Goal: Task Accomplishment & Management: Use online tool/utility

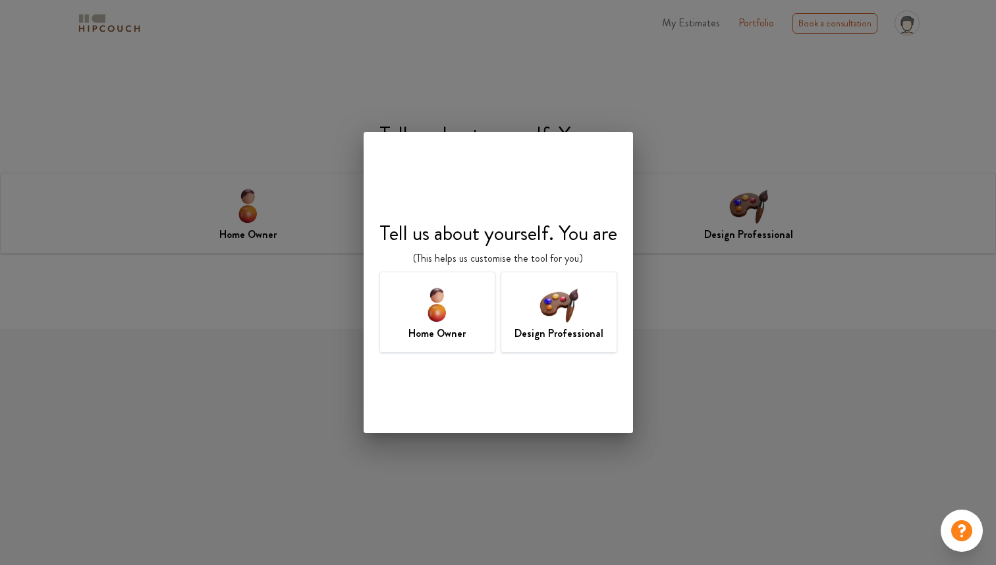
click at [555, 308] on img at bounding box center [559, 304] width 43 height 43
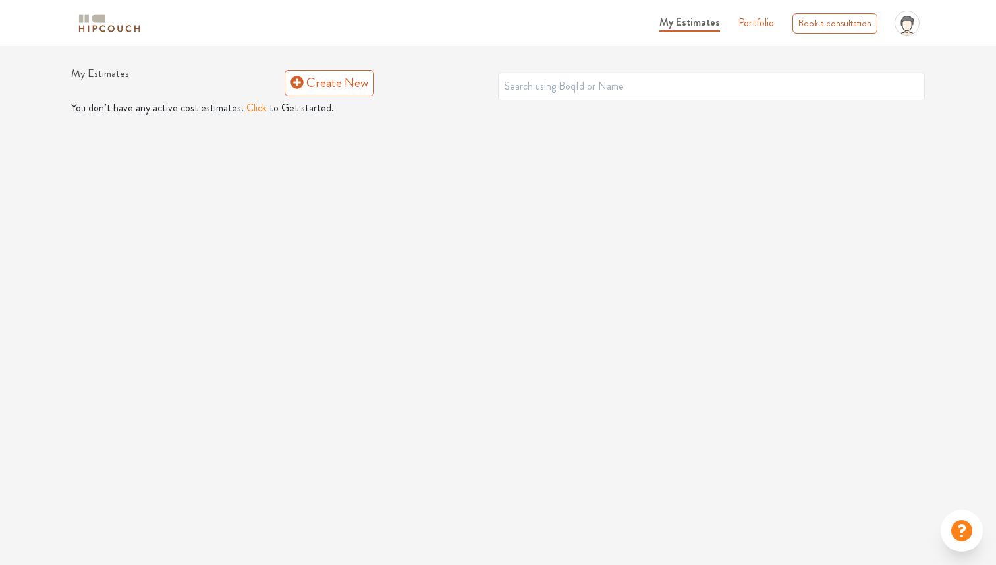
click at [254, 111] on button "Click" at bounding box center [256, 108] width 20 height 16
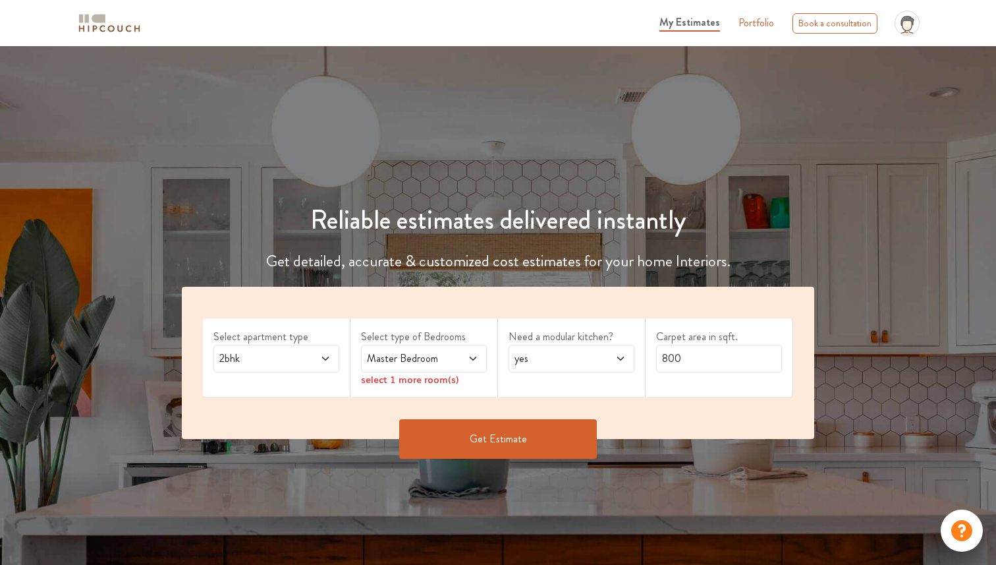
click at [273, 362] on span "2bhk" at bounding box center [260, 359] width 86 height 16
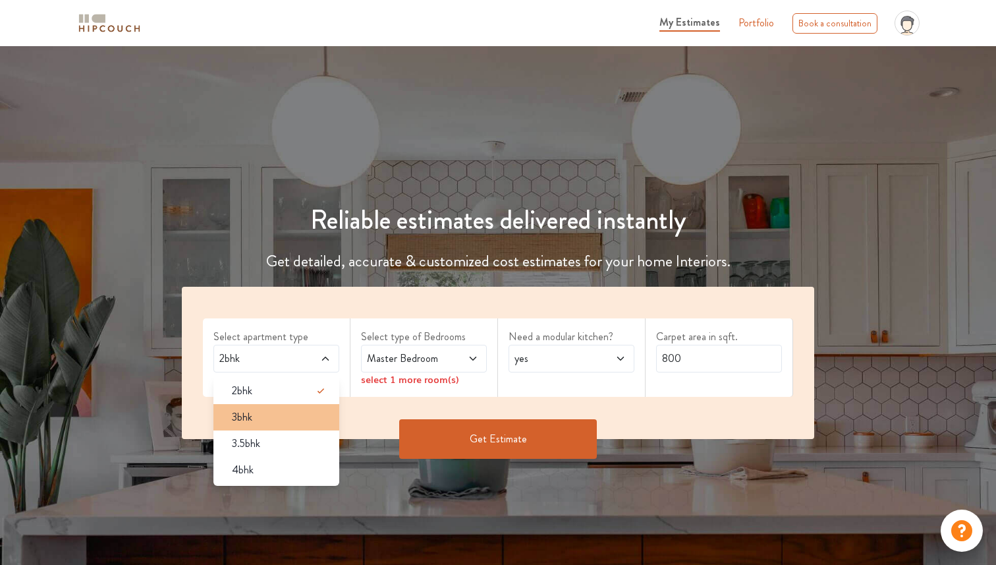
click at [278, 416] on div "3bhk" at bounding box center [280, 417] width 118 height 16
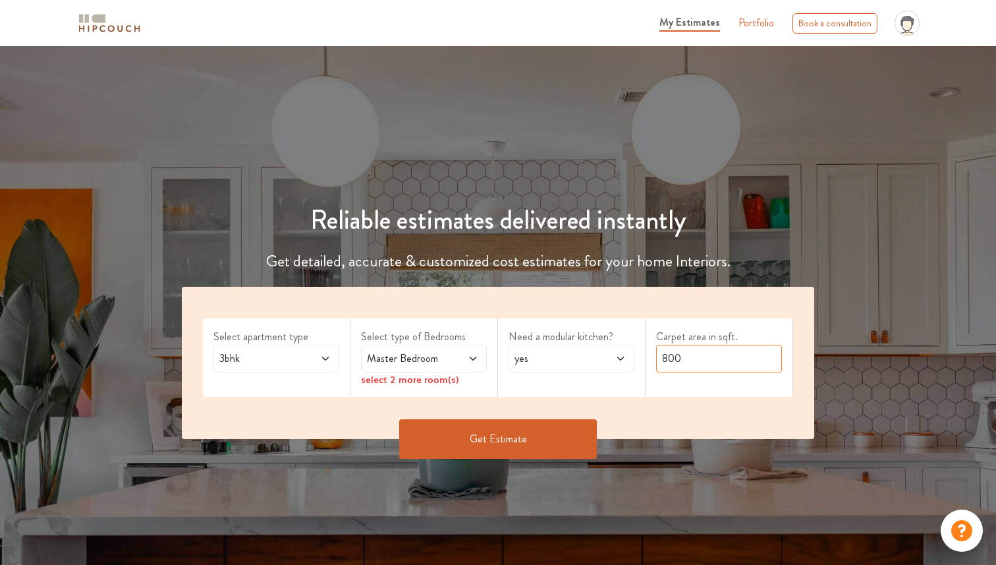
click at [680, 359] on input "800" at bounding box center [719, 359] width 126 height 28
click at [552, 457] on button "Get Estimate" at bounding box center [498, 439] width 198 height 40
click at [742, 360] on input "739.75" at bounding box center [719, 359] width 126 height 28
type input "740"
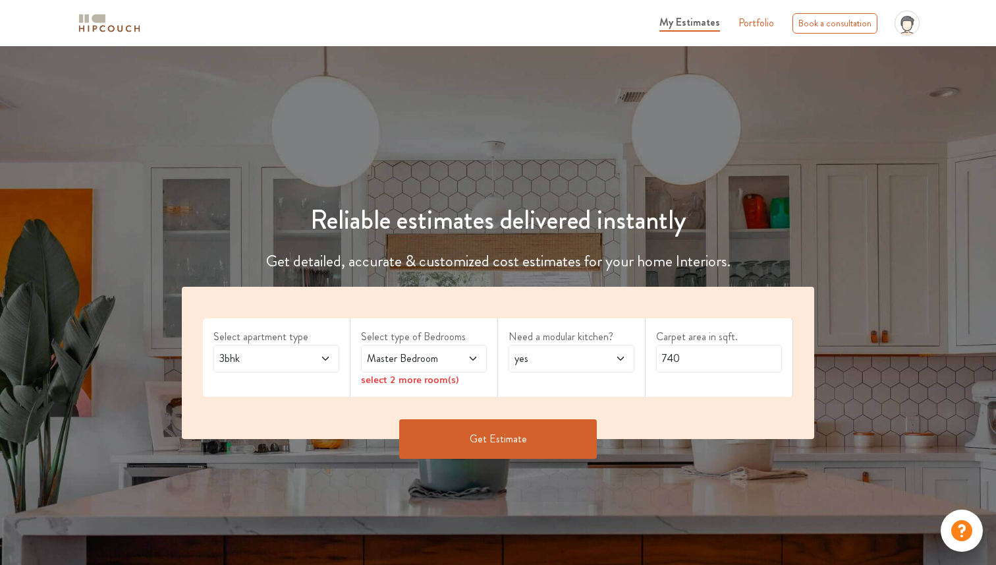
click at [574, 444] on button "Get Estimate" at bounding box center [498, 439] width 198 height 40
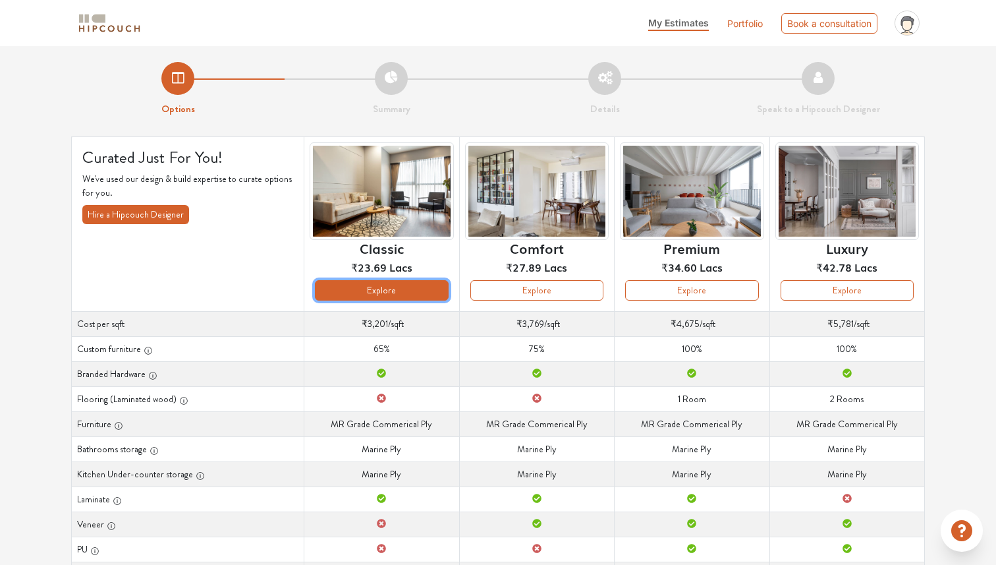
click at [401, 287] on button "Explore" at bounding box center [381, 290] width 133 height 20
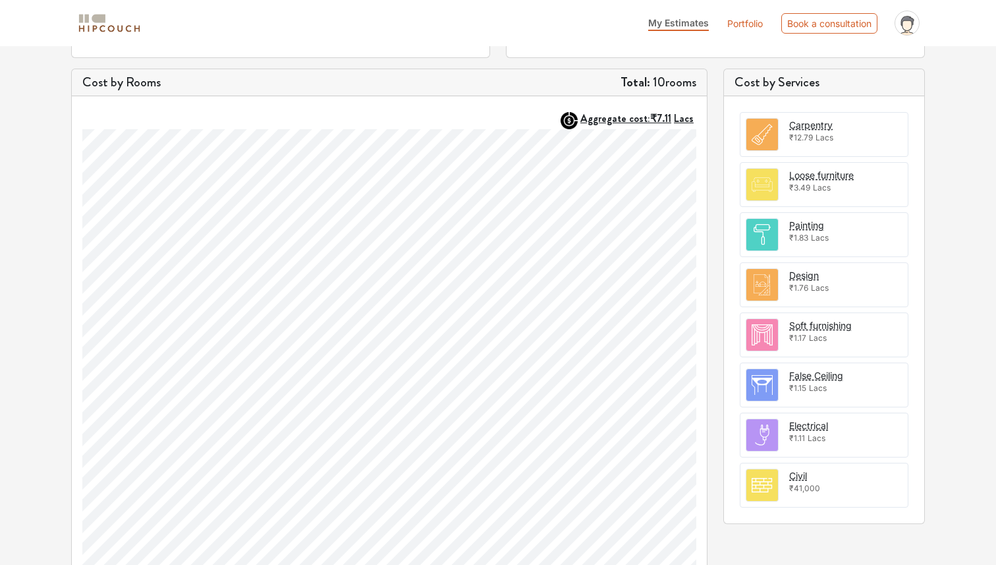
scroll to position [412, 0]
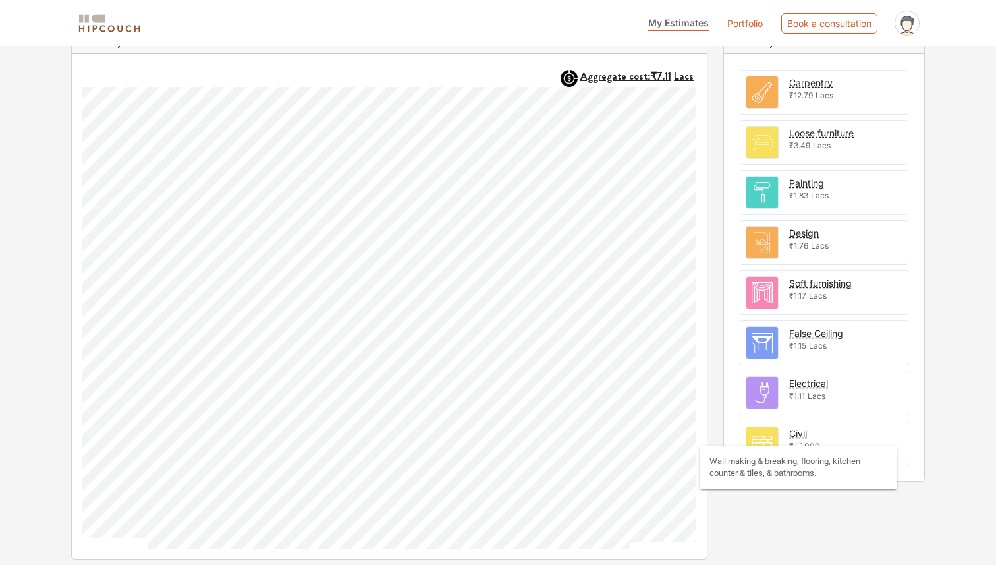
click at [807, 439] on div "Civil" at bounding box center [799, 433] width 18 height 14
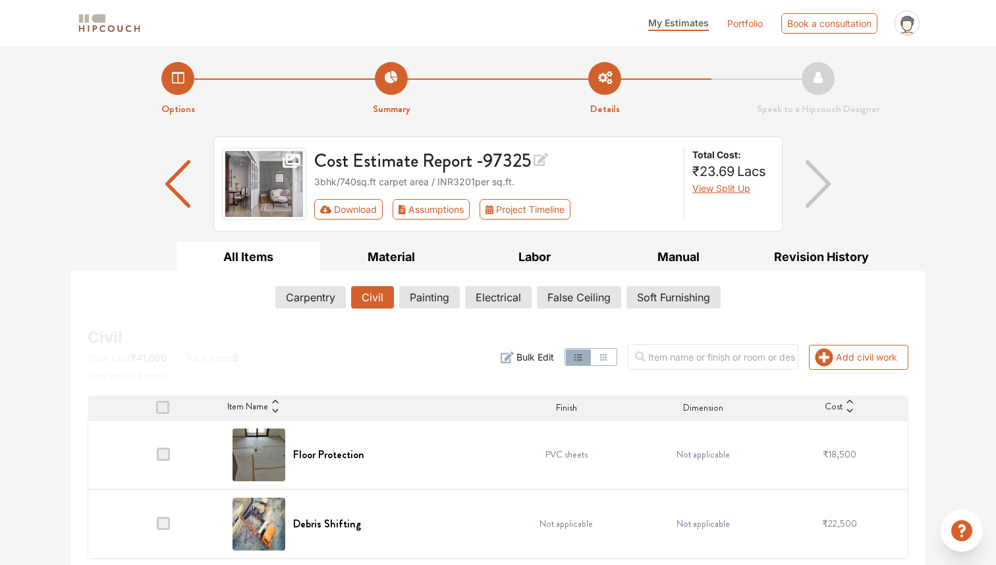
scroll to position [5, 0]
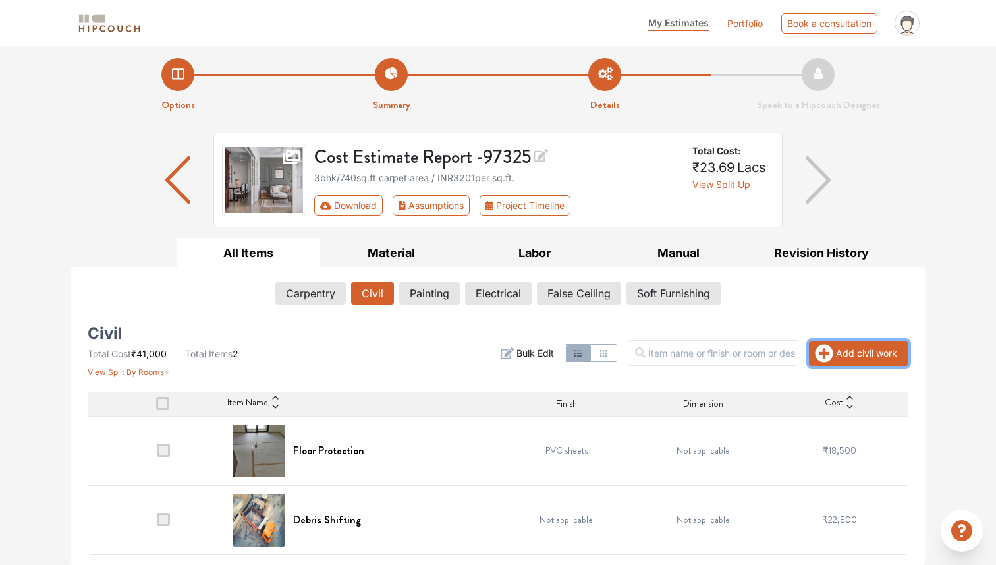
click at [886, 353] on button "Add civil work" at bounding box center [859, 353] width 100 height 25
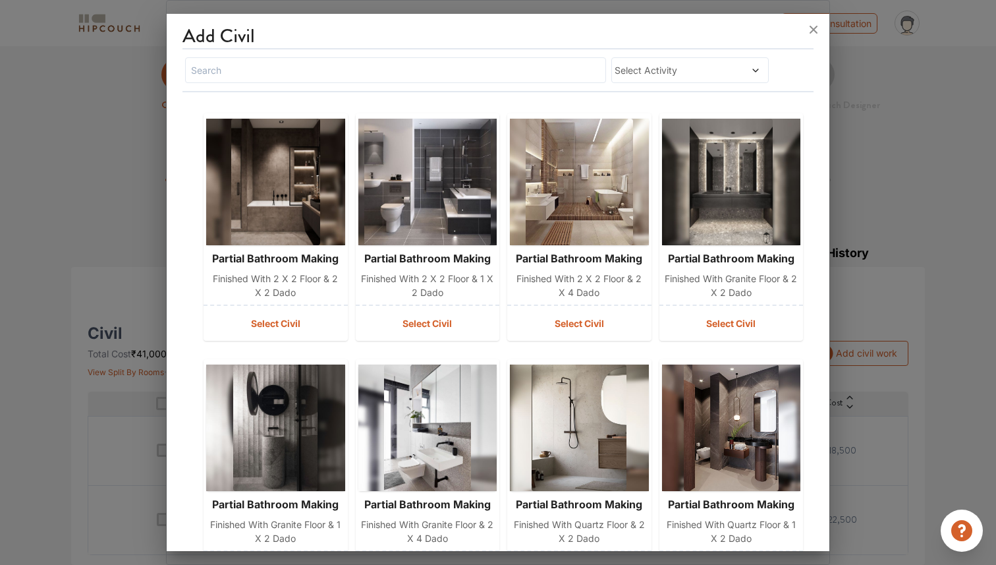
click at [699, 74] on span "Select Activity" at bounding box center [669, 70] width 109 height 14
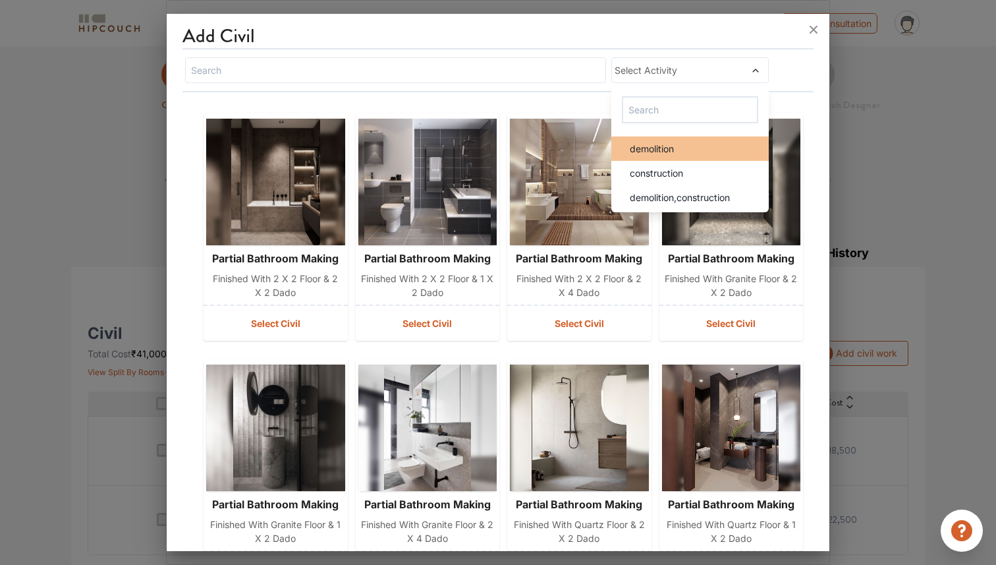
click at [706, 150] on div "demolition" at bounding box center [694, 149] width 150 height 14
click at [793, 65] on div "demolition demolition construction demolition,construction" at bounding box center [498, 70] width 631 height 31
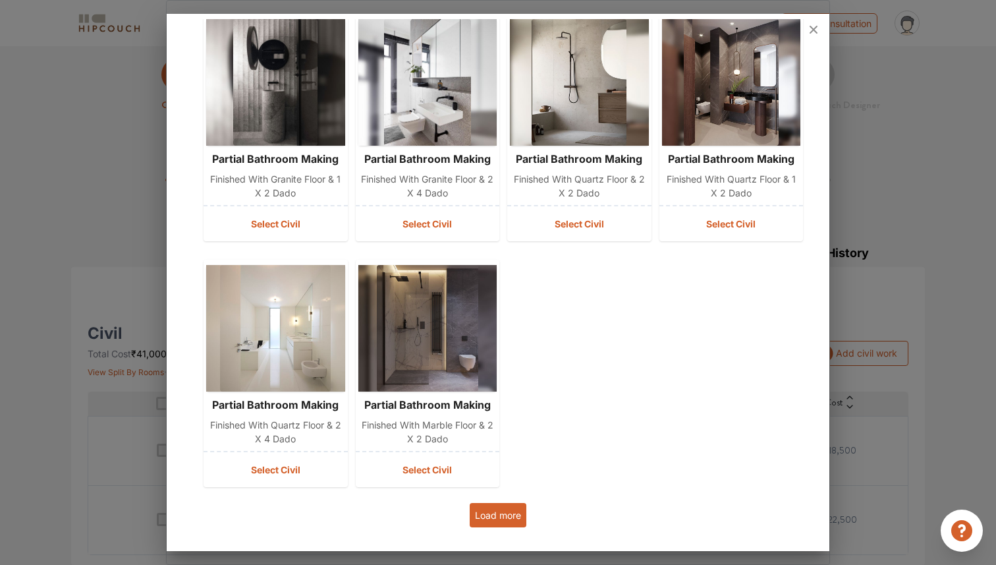
scroll to position [349, 0]
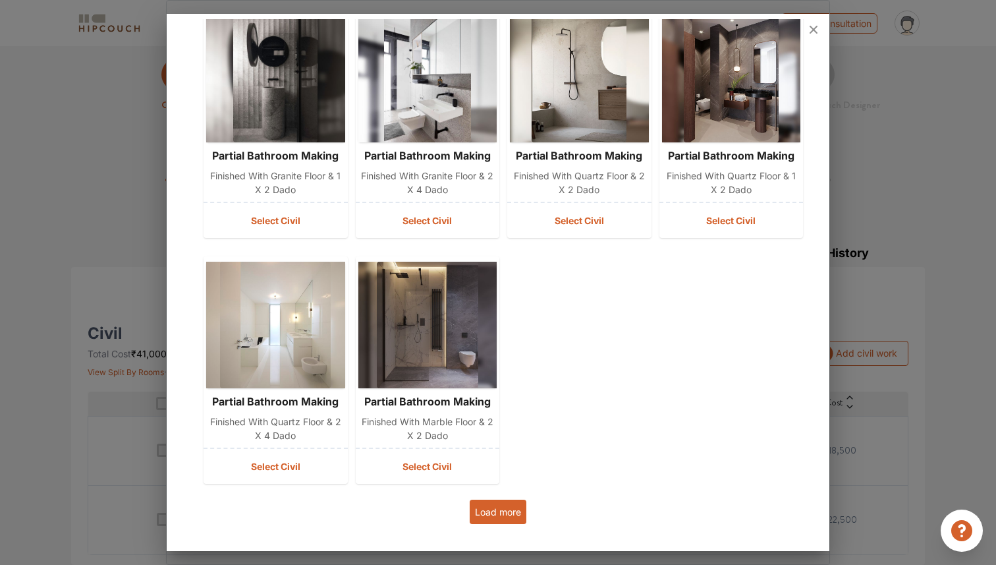
click at [479, 515] on button "Load more" at bounding box center [498, 512] width 57 height 24
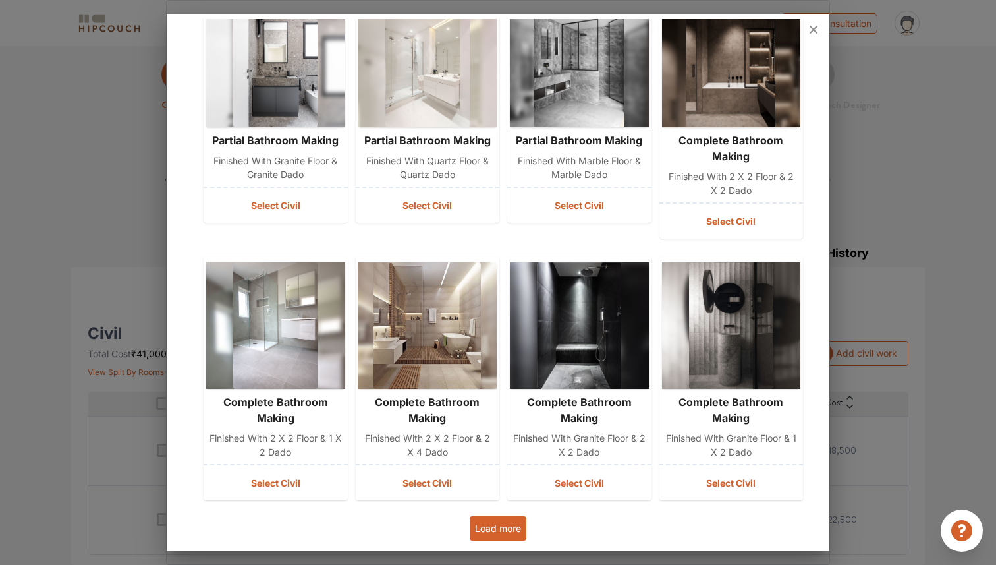
scroll to position [872, 0]
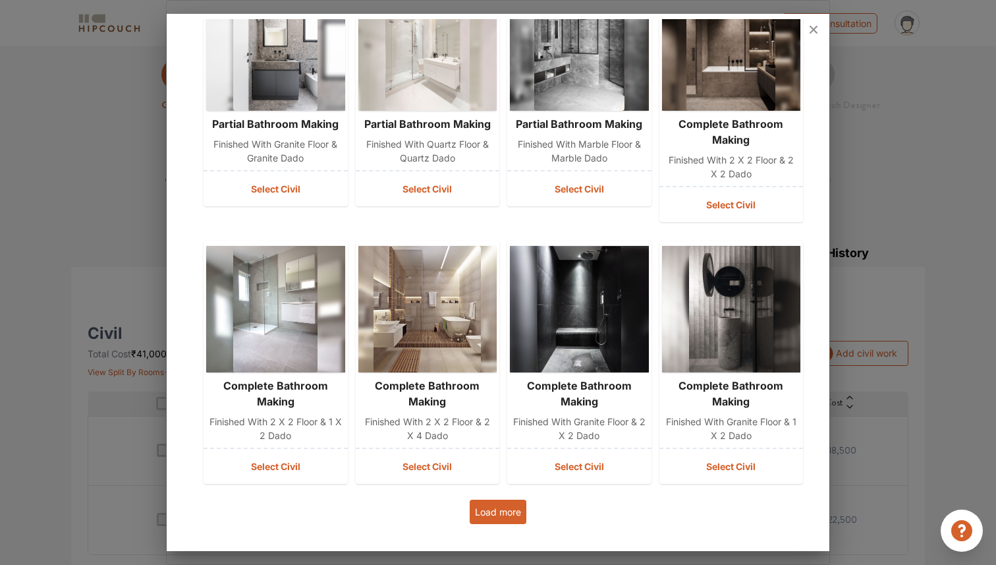
click at [498, 511] on button "Load more" at bounding box center [498, 512] width 57 height 24
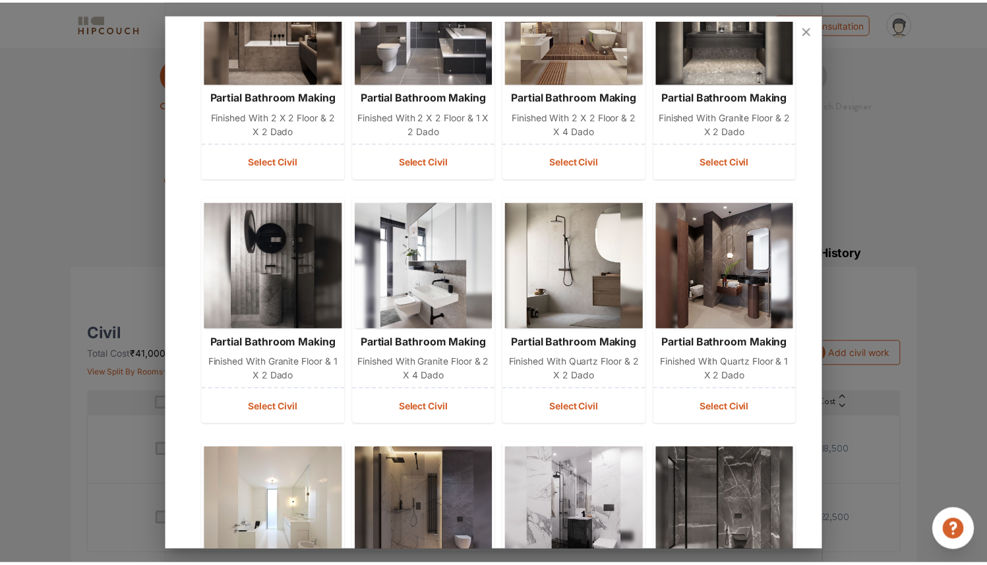
scroll to position [0, 0]
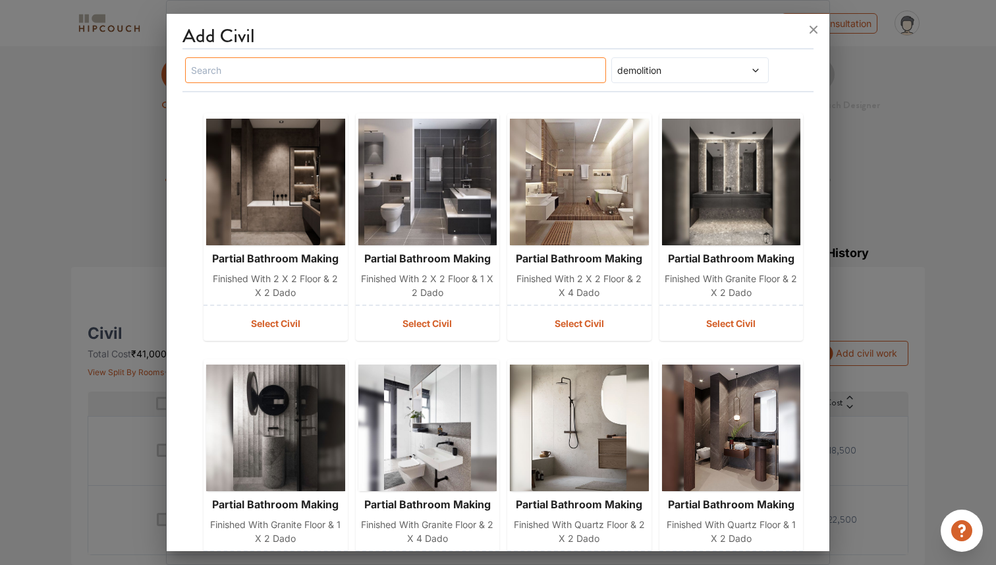
click at [413, 69] on input "text" at bounding box center [395, 70] width 421 height 26
type input "wall"
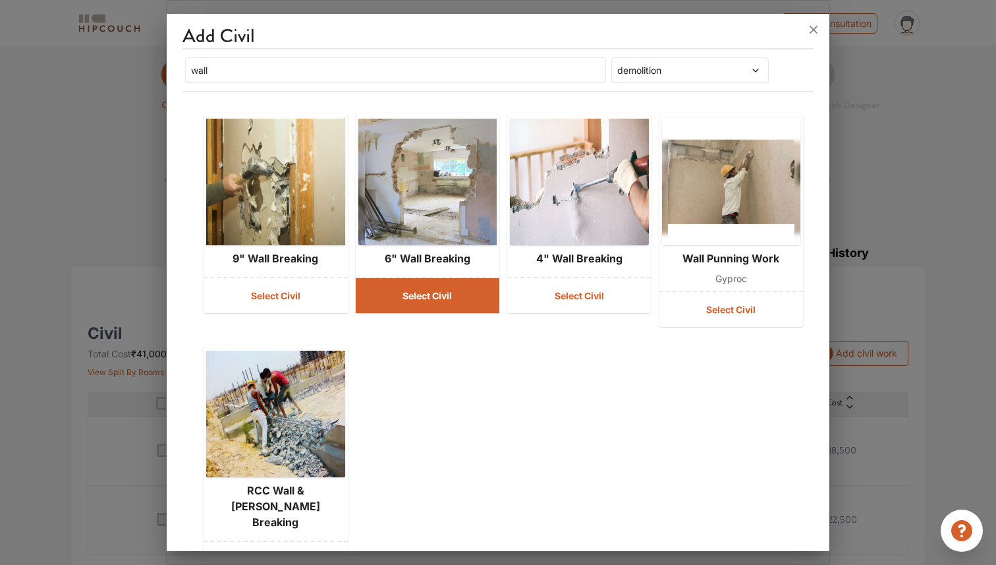
click at [441, 291] on button "Select Civil" at bounding box center [428, 295] width 144 height 35
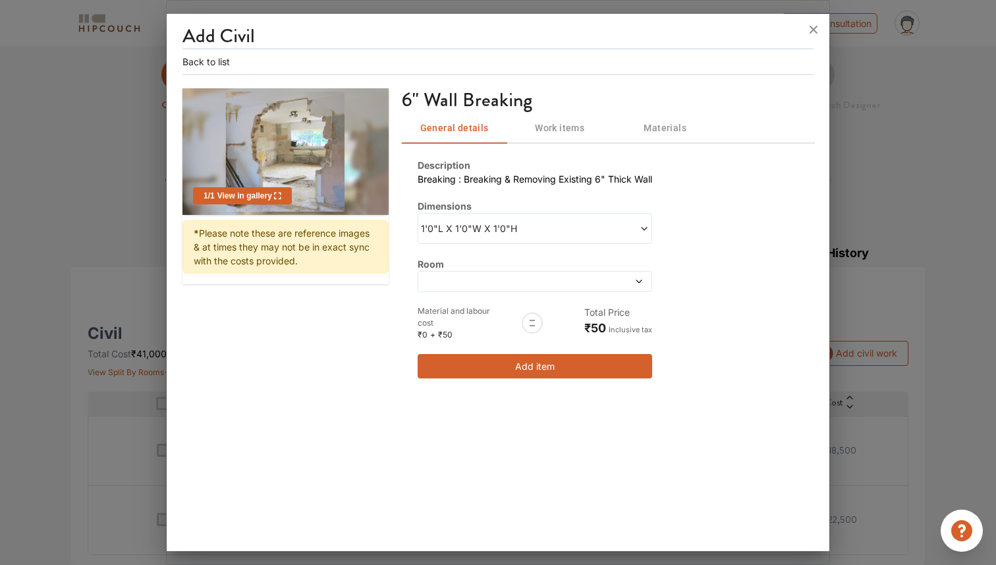
click at [601, 283] on span at bounding box center [615, 281] width 55 height 9
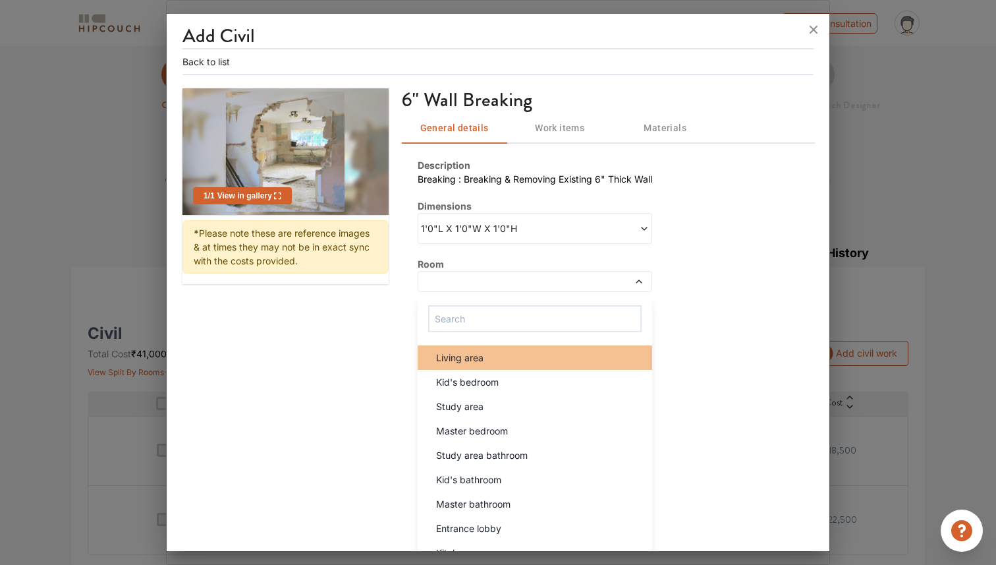
click at [605, 351] on div "Living area" at bounding box center [539, 358] width 227 height 14
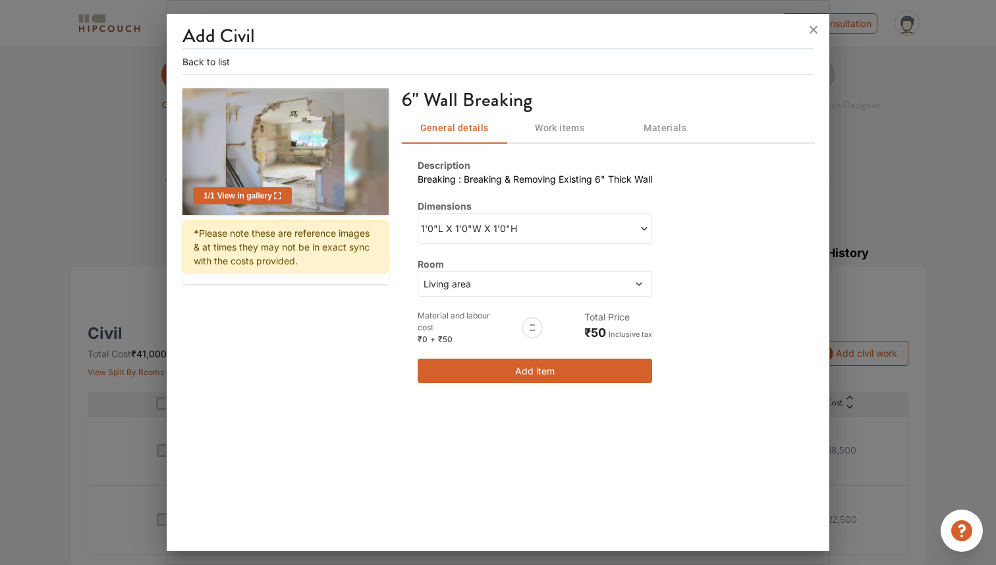
click at [645, 229] on icon at bounding box center [644, 228] width 9 height 9
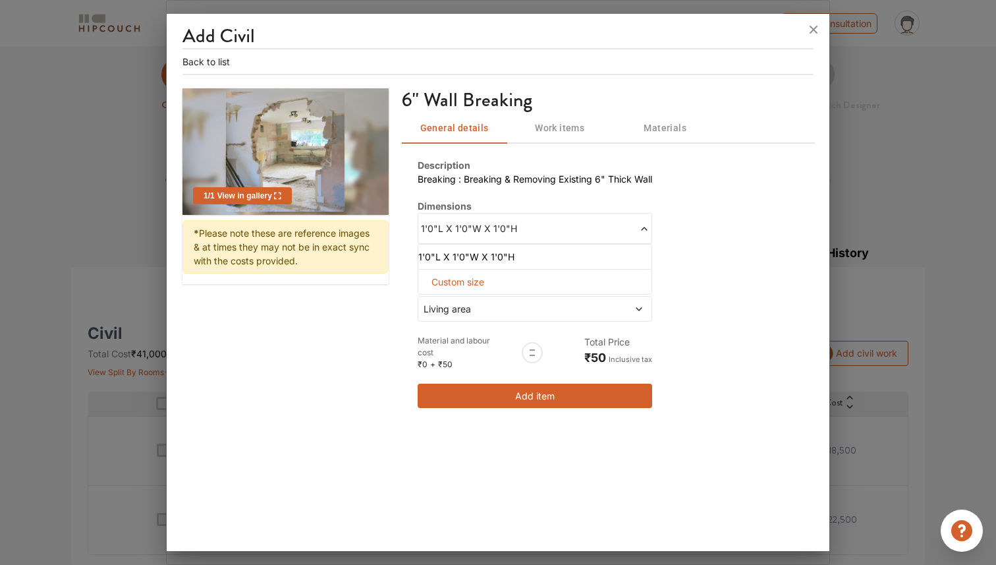
click at [645, 229] on icon at bounding box center [644, 228] width 9 height 9
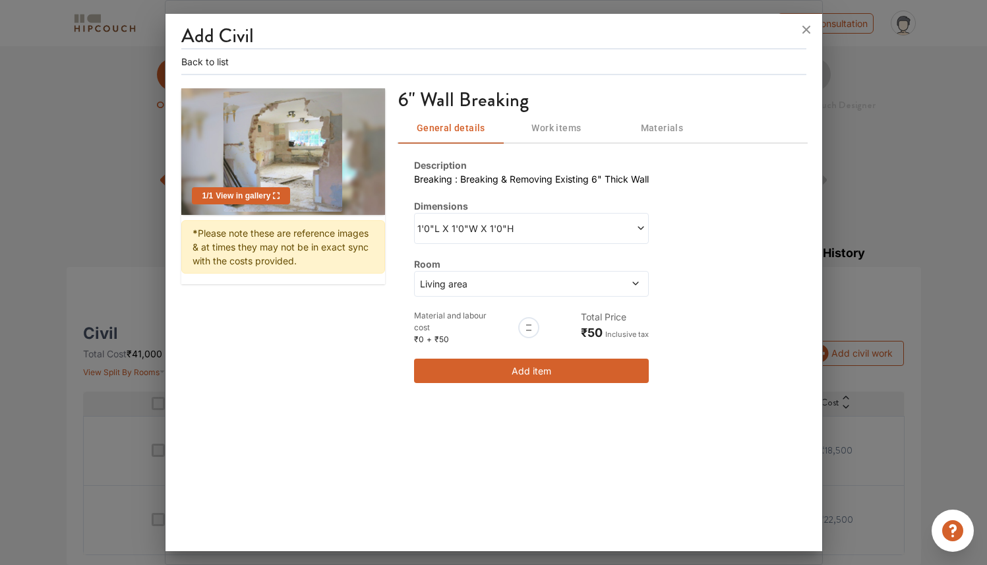
click at [569, 217] on div "1'0"L X 1'0"W X 1'0"H" at bounding box center [531, 228] width 235 height 31
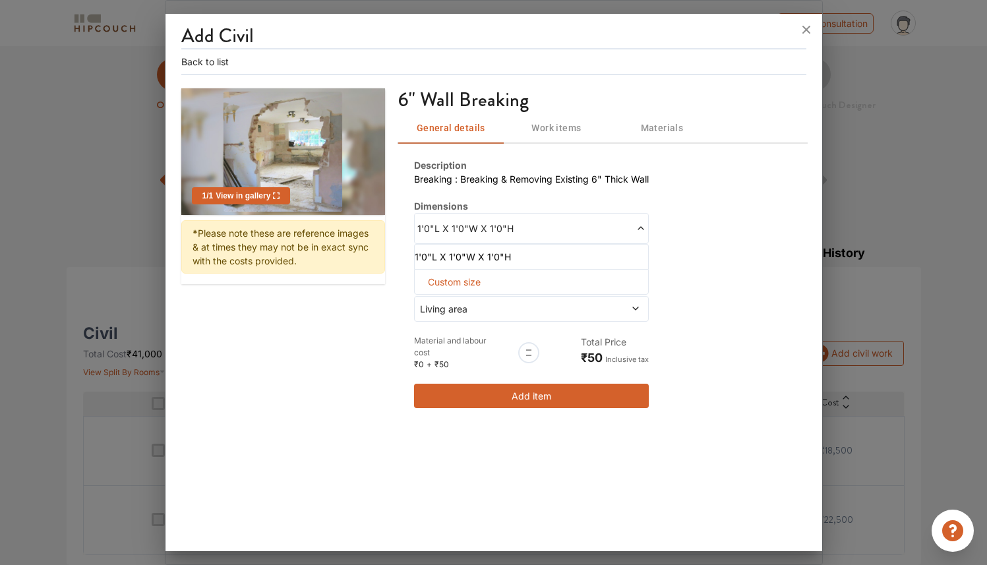
click at [545, 281] on div "Custom size" at bounding box center [531, 282] width 235 height 26
click at [471, 278] on span "Custom size" at bounding box center [453, 282] width 63 height 24
click at [430, 310] on input "text" at bounding box center [437, 303] width 25 height 24
type input "11"
click at [460, 304] on input "text" at bounding box center [462, 303] width 25 height 24
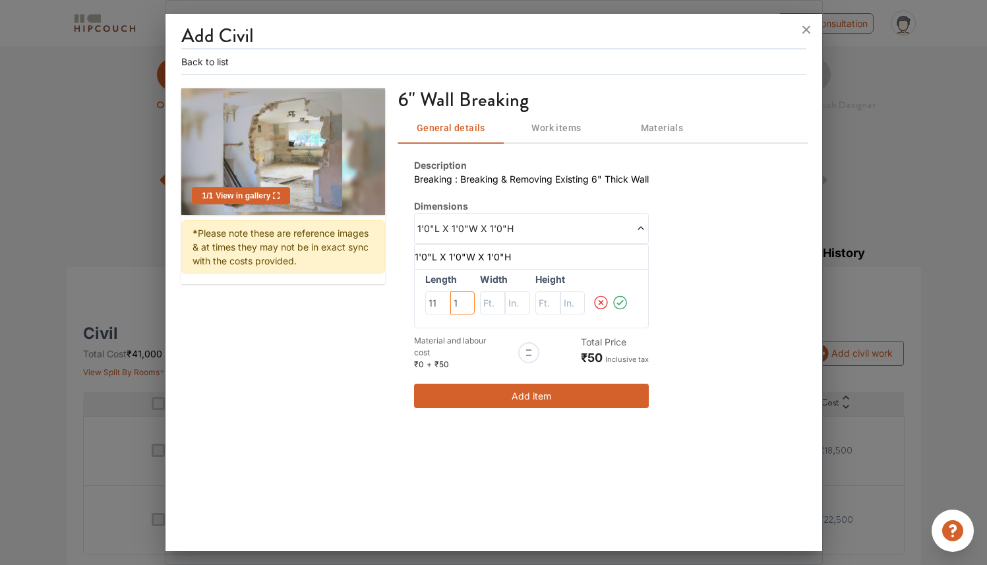
type input "1"
click at [450, 306] on input "text" at bounding box center [437, 303] width 25 height 24
click at [475, 306] on input "text" at bounding box center [462, 303] width 25 height 24
type input "6"
click at [450, 303] on input "text" at bounding box center [437, 303] width 25 height 24
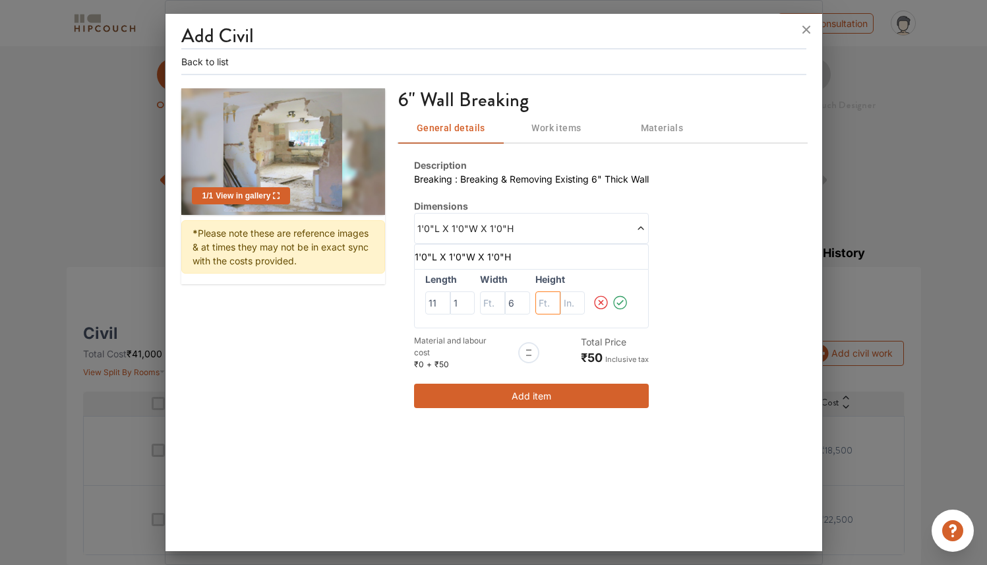
click at [450, 308] on input "text" at bounding box center [437, 303] width 25 height 24
type input "8"
click at [475, 308] on input "text" at bounding box center [462, 303] width 25 height 24
type input "9"
click at [623, 302] on icon at bounding box center [620, 302] width 16 height 26
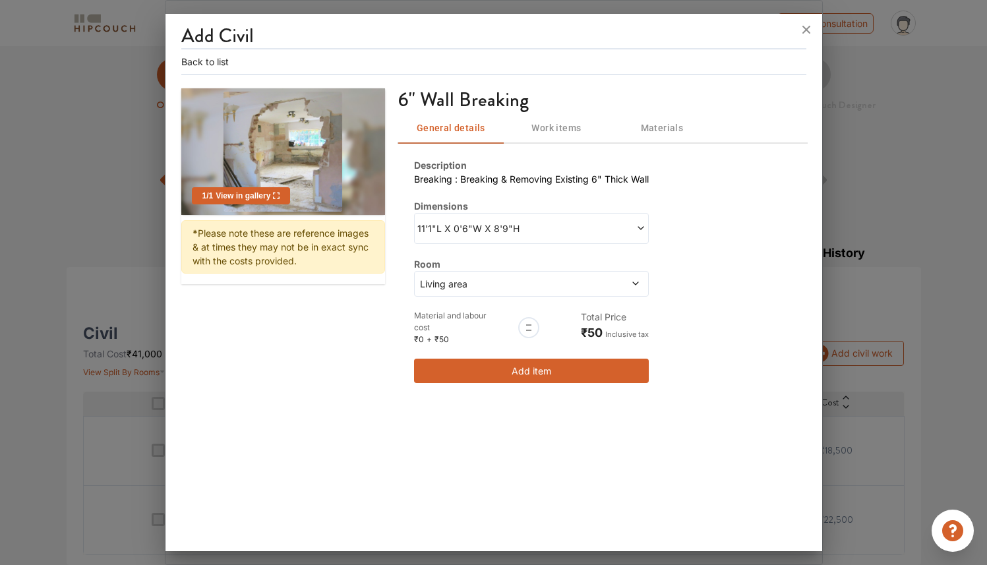
click at [633, 281] on icon at bounding box center [635, 283] width 9 height 9
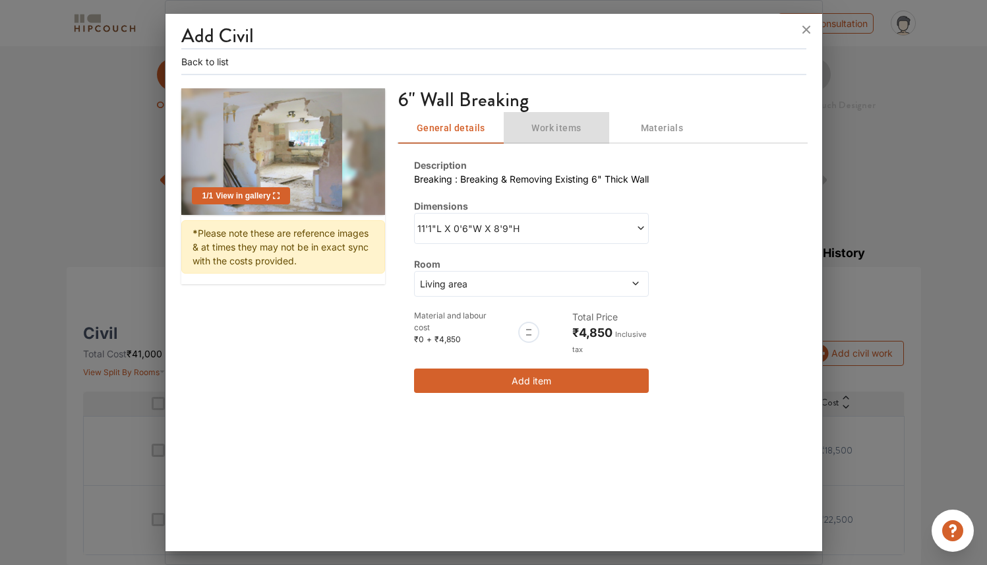
click at [571, 125] on span "Work items" at bounding box center [556, 128] width 90 height 16
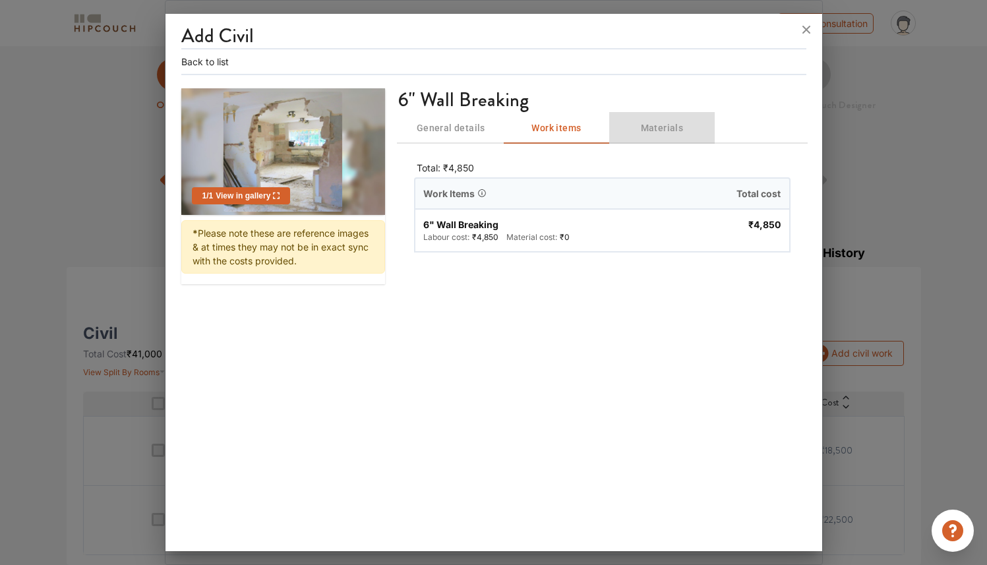
click at [672, 131] on span "Materials" at bounding box center [662, 128] width 90 height 16
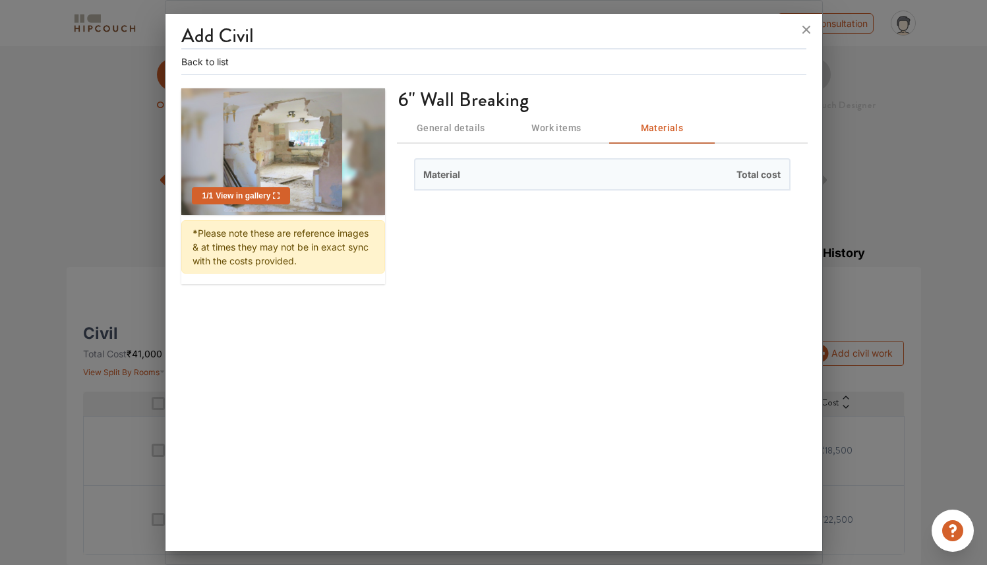
click at [452, 132] on span "General details" at bounding box center [451, 128] width 90 height 16
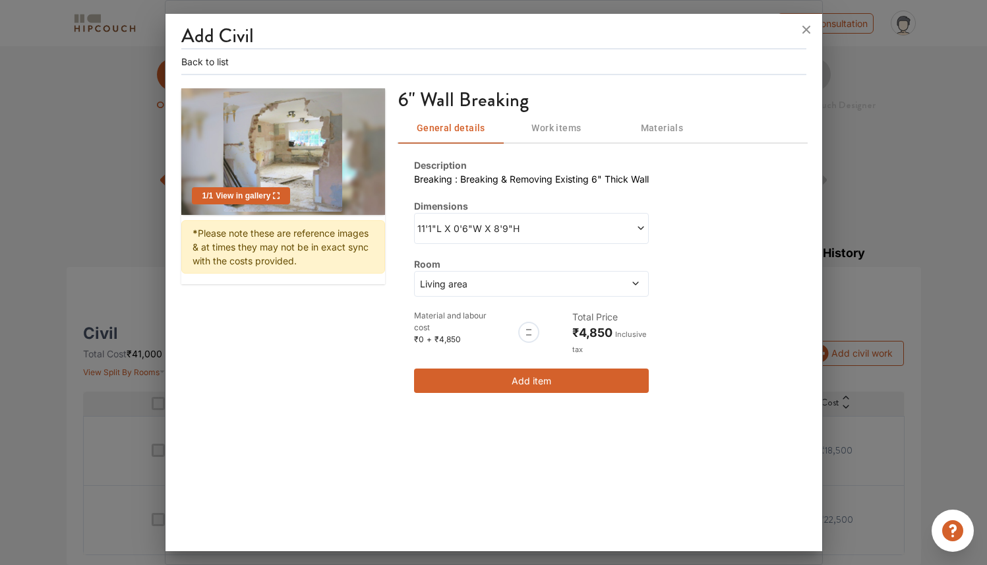
click at [512, 393] on div "Description Breaking : Breaking & Removing Existing 6" Thick Wall Dimensions 11…" at bounding box center [602, 275] width 408 height 266
click at [515, 384] on button "Add item" at bounding box center [531, 380] width 235 height 24
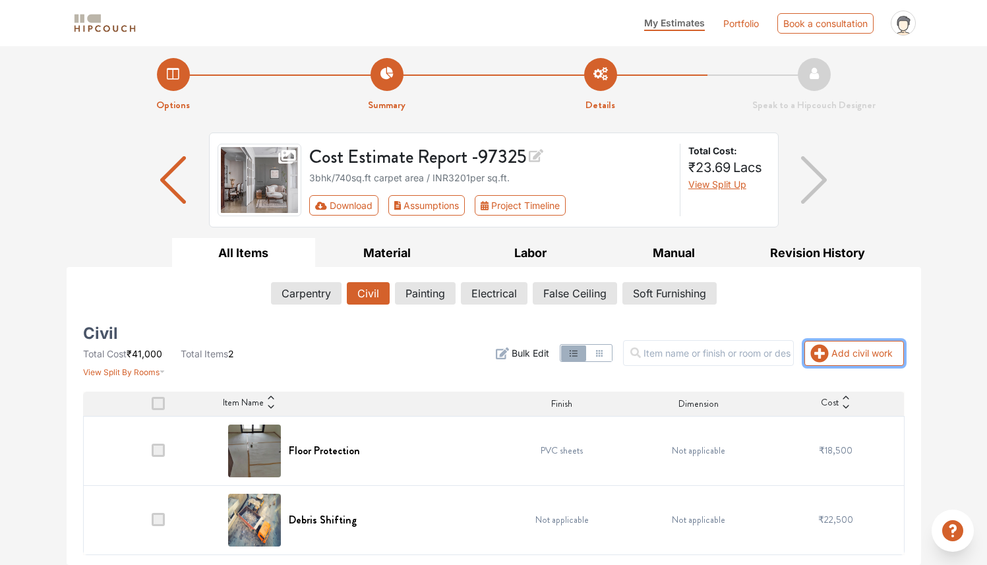
scroll to position [74, 0]
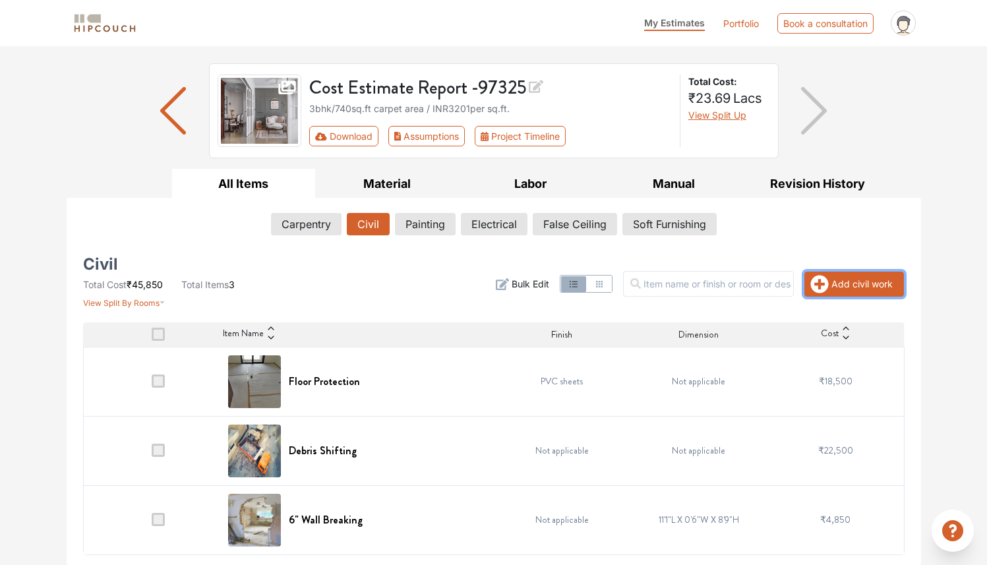
click at [865, 283] on button "Add civil work" at bounding box center [854, 284] width 100 height 25
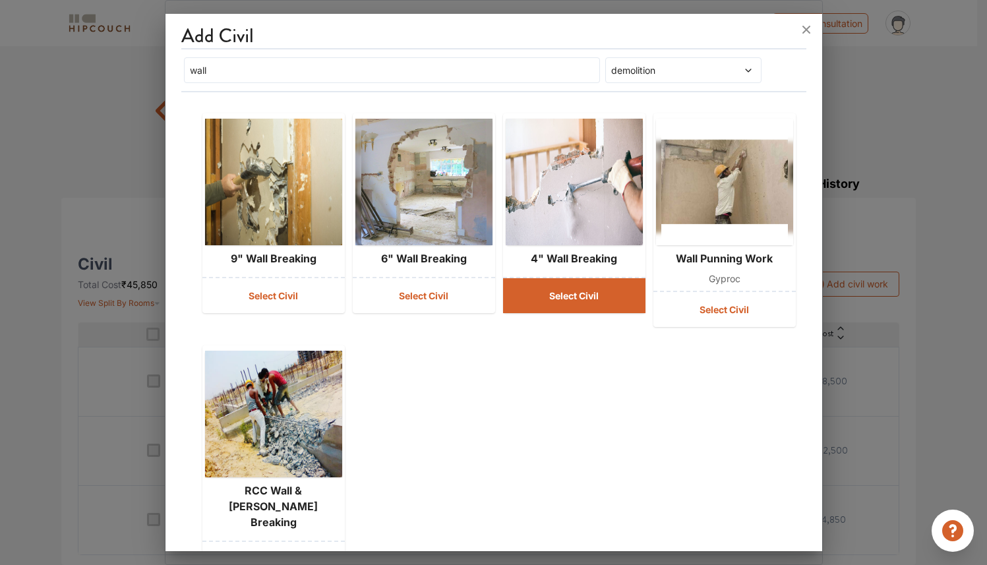
click at [569, 300] on button "Select Civil" at bounding box center [574, 295] width 142 height 35
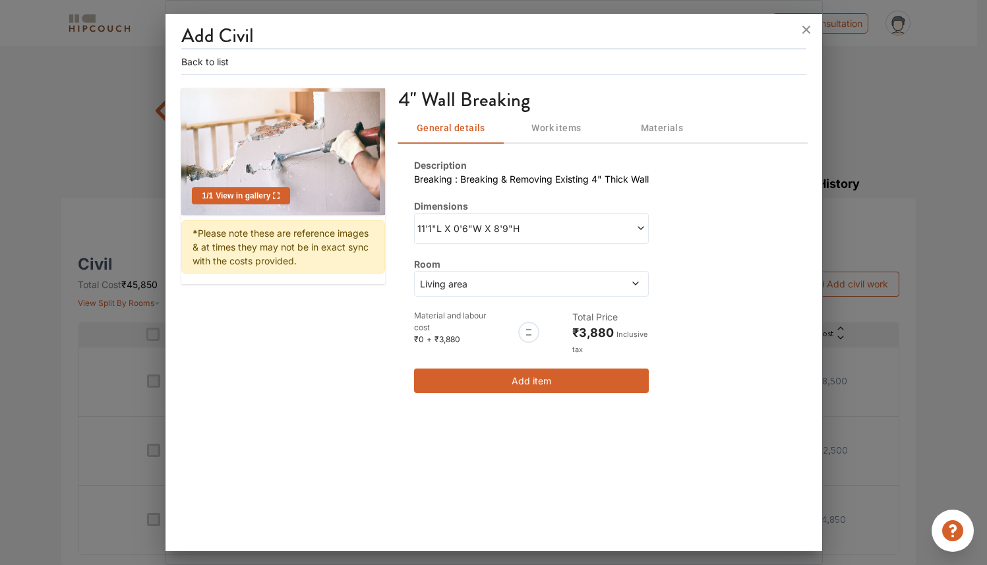
click at [558, 285] on span "Living area" at bounding box center [500, 284] width 167 height 14
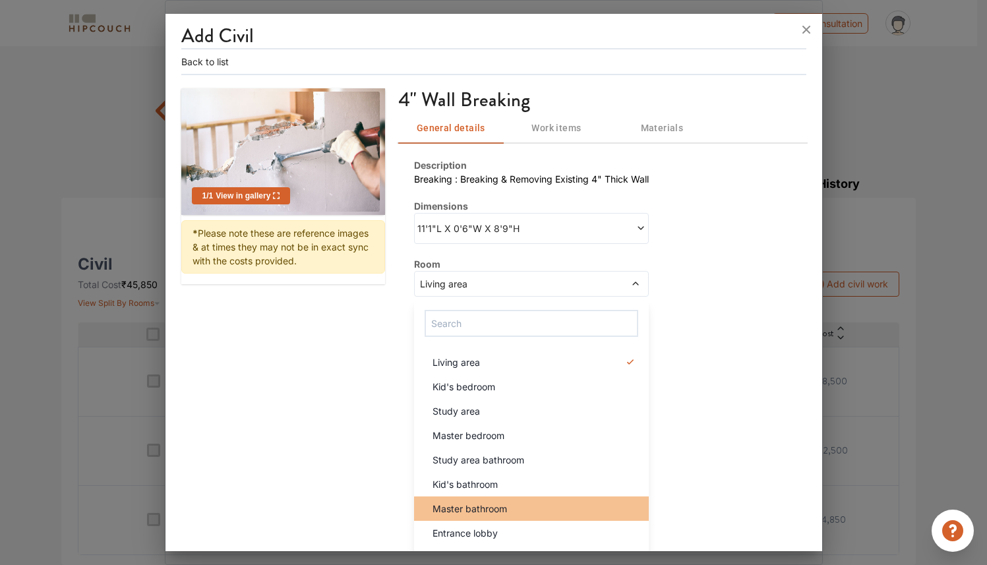
scroll to position [21, 0]
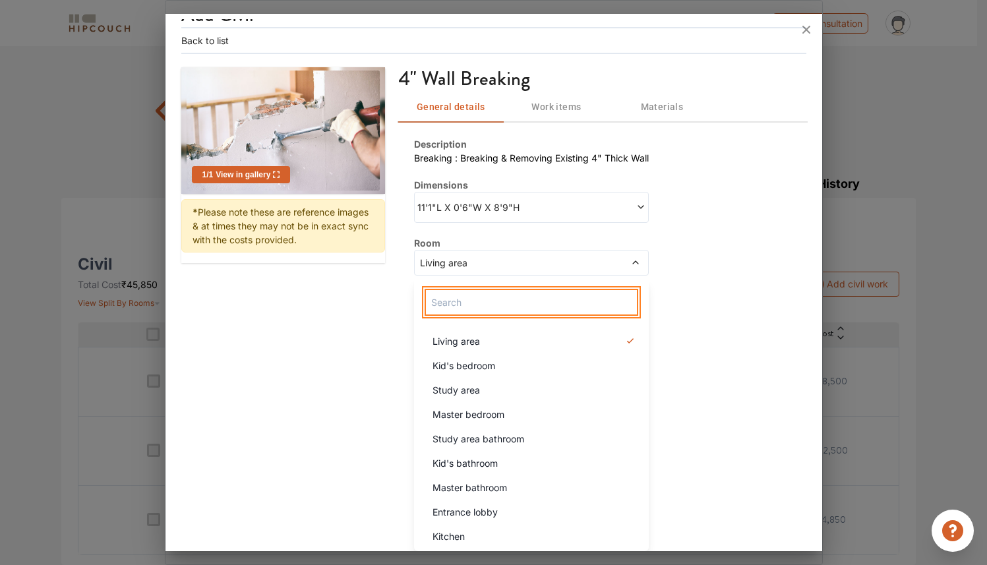
click at [554, 306] on input "text" at bounding box center [531, 302] width 214 height 27
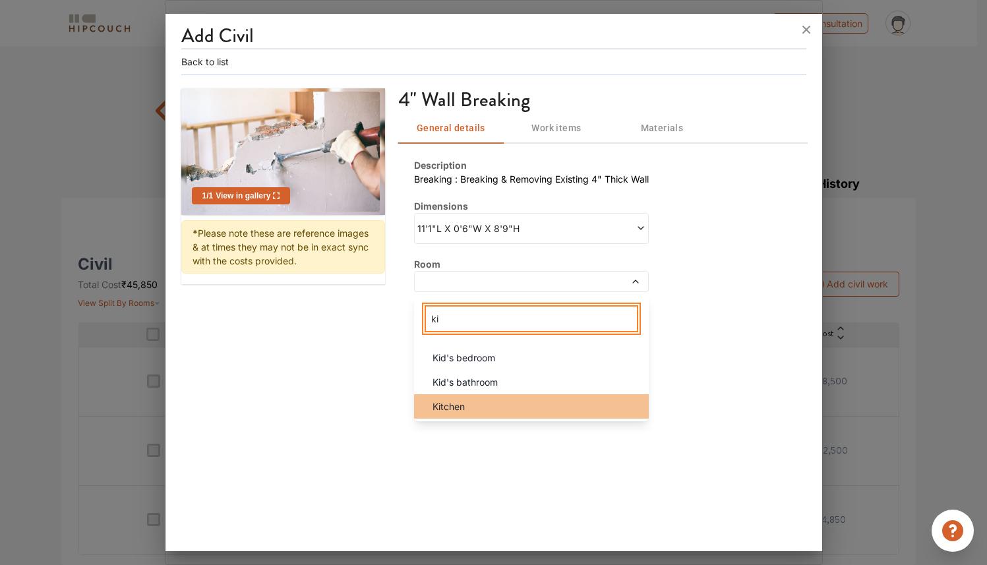
type input "ki"
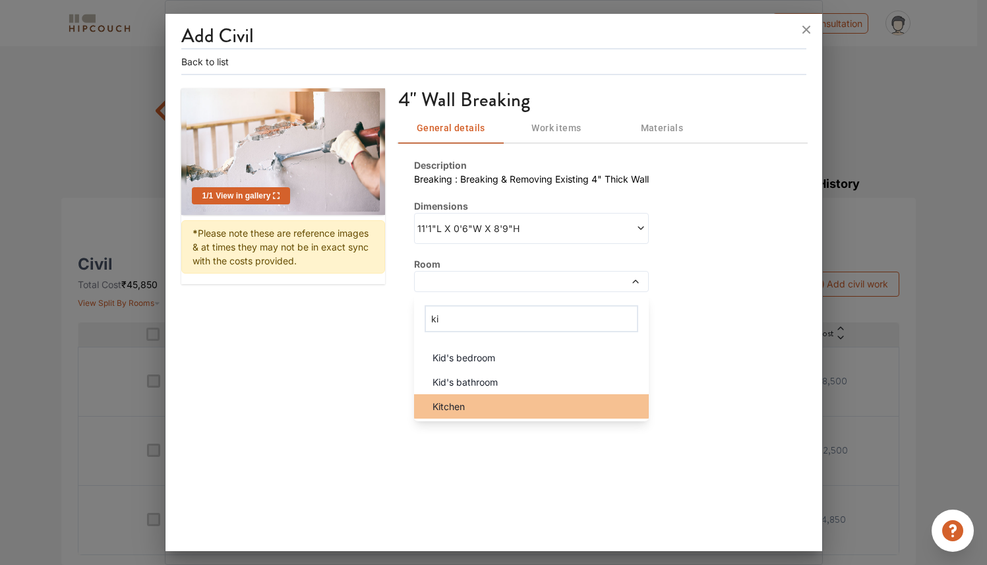
click at [556, 404] on div "Kitchen" at bounding box center [535, 406] width 227 height 14
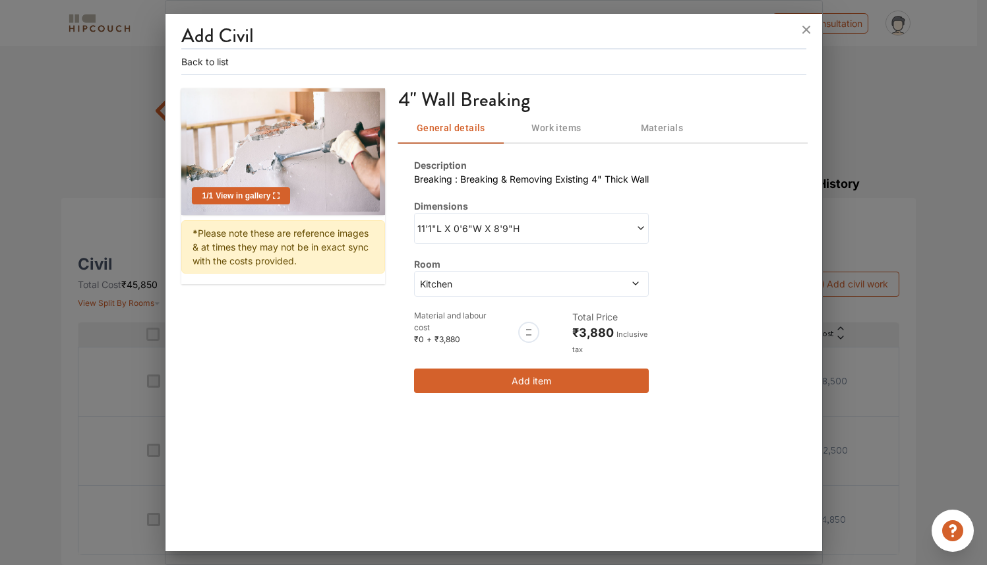
click at [585, 229] on span at bounding box center [588, 228] width 114 height 14
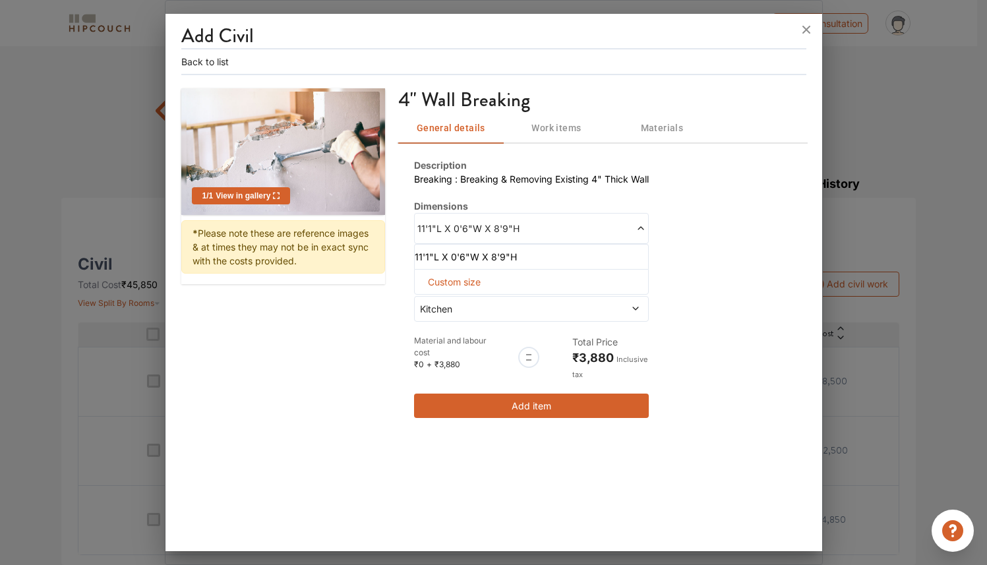
click at [518, 278] on div "Custom size" at bounding box center [531, 282] width 235 height 26
click at [467, 280] on span "Custom size" at bounding box center [453, 282] width 63 height 24
click at [435, 303] on input "text" at bounding box center [437, 303] width 25 height 24
type input "7"
click at [450, 303] on input "text" at bounding box center [437, 303] width 25 height 24
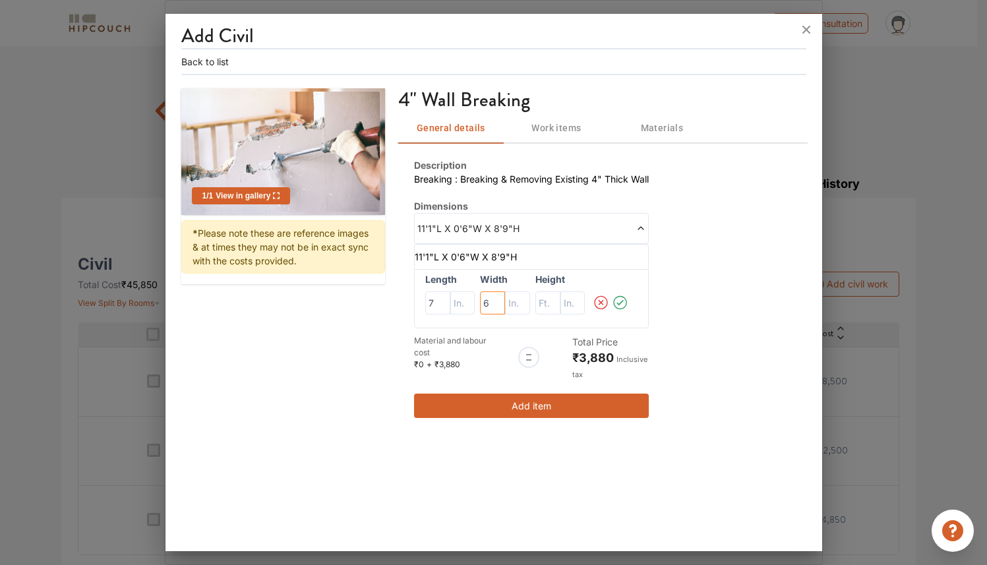
type input "6"
click at [450, 308] on input "text" at bounding box center [437, 303] width 25 height 24
type input "7"
click at [621, 304] on icon at bounding box center [620, 302] width 16 height 26
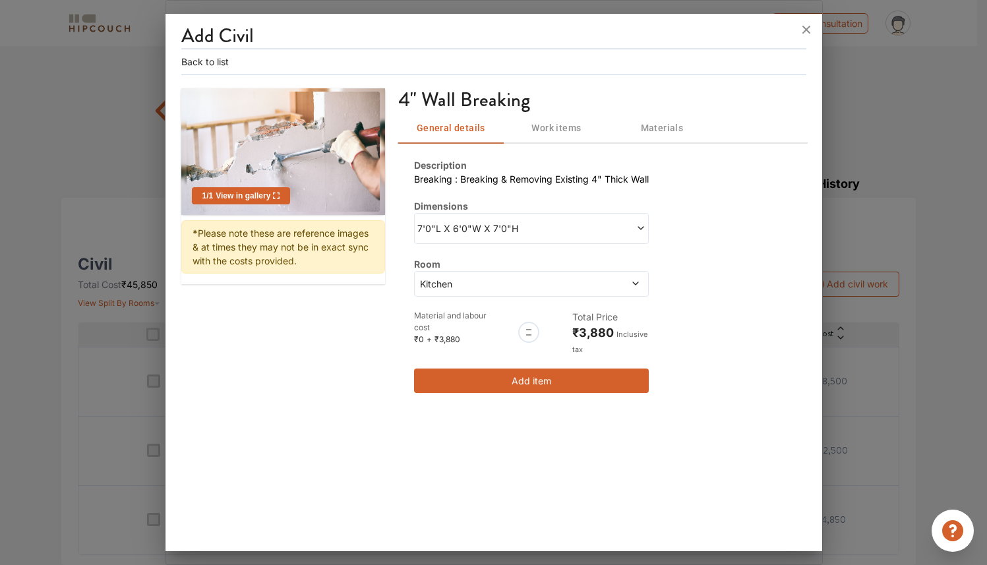
click at [544, 376] on button "Add item" at bounding box center [531, 380] width 235 height 24
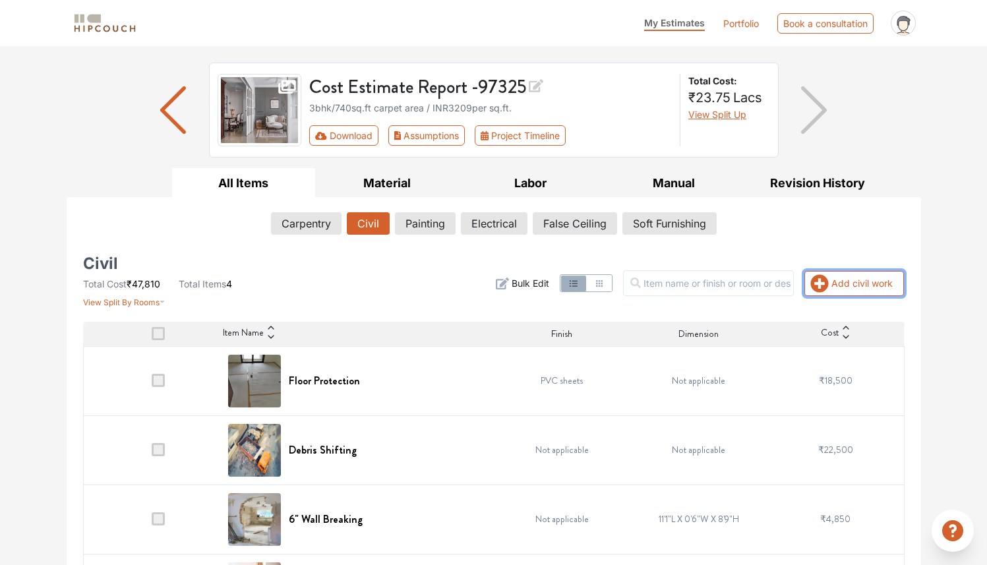
scroll to position [143, 0]
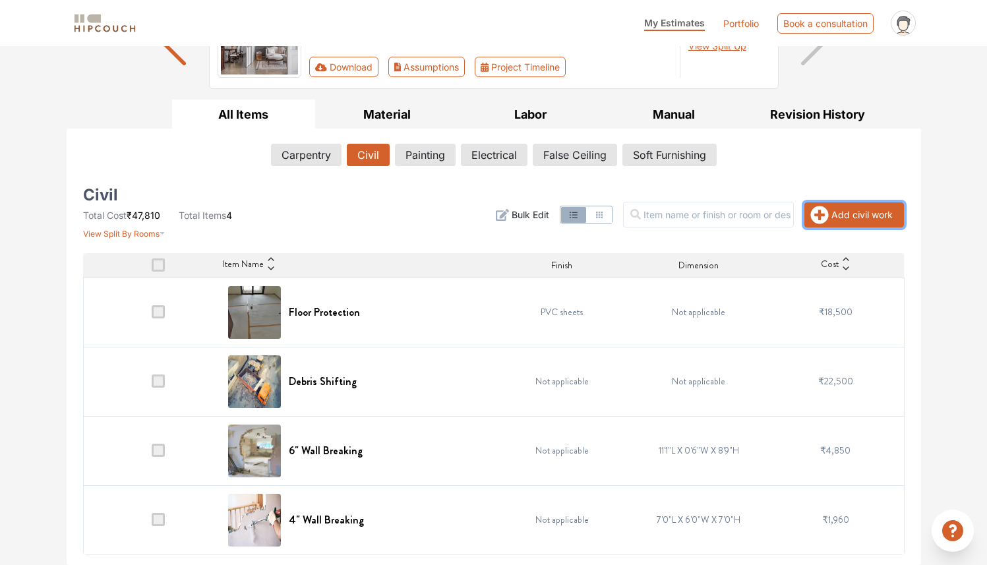
click at [871, 212] on button "Add civil work" at bounding box center [854, 214] width 100 height 25
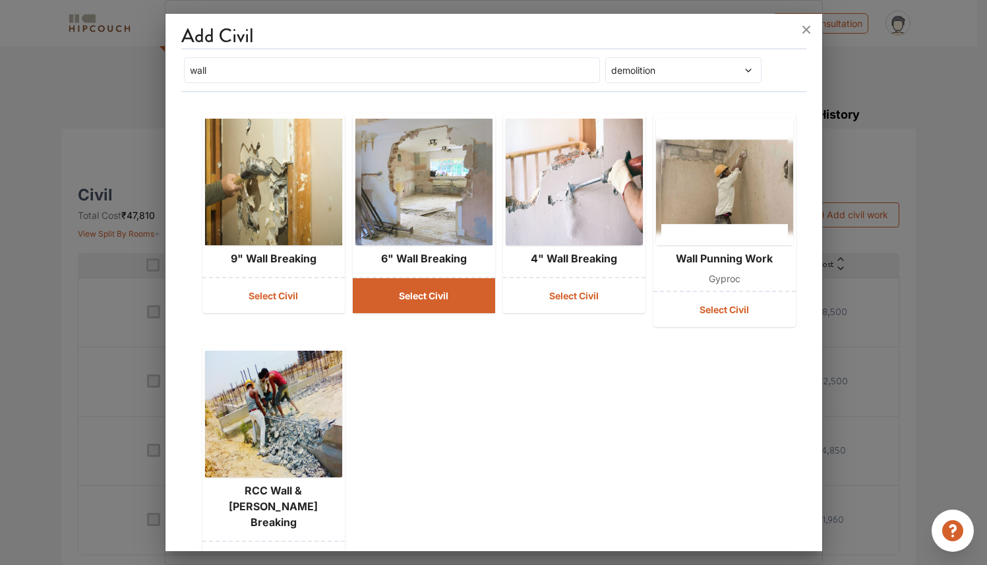
click at [430, 287] on button "Select Civil" at bounding box center [424, 295] width 142 height 35
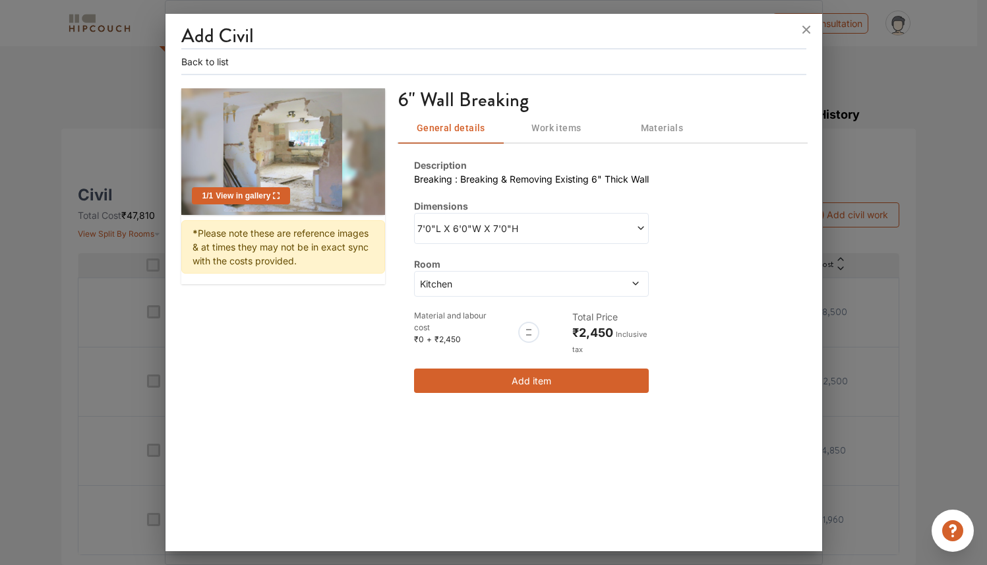
click at [558, 229] on span at bounding box center [588, 228] width 114 height 14
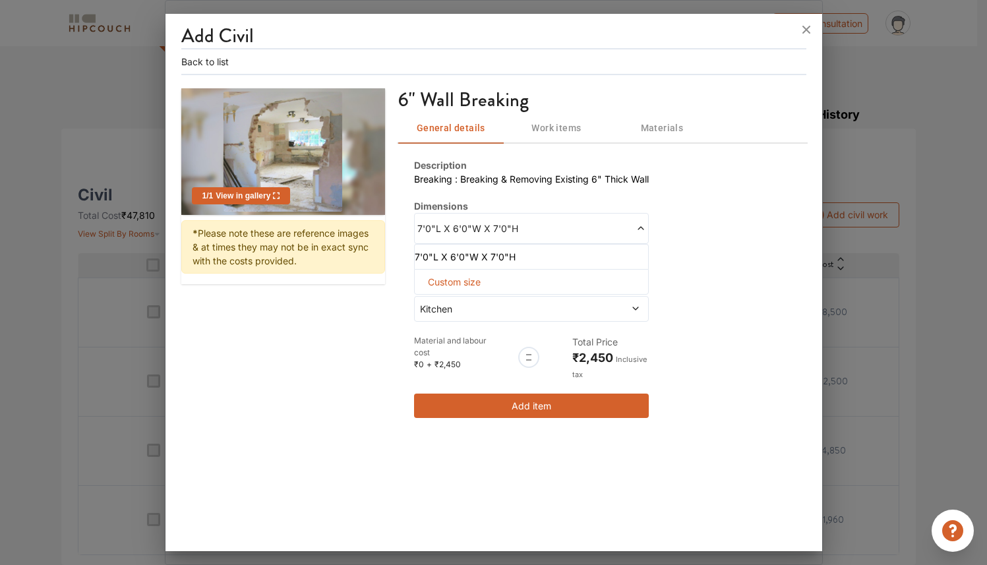
click at [547, 275] on div "Custom size" at bounding box center [531, 282] width 235 height 26
click at [481, 281] on span "Custom size" at bounding box center [453, 282] width 63 height 24
click at [437, 303] on input "text" at bounding box center [437, 303] width 25 height 24
type input "2"
click at [450, 300] on input "text" at bounding box center [437, 303] width 25 height 24
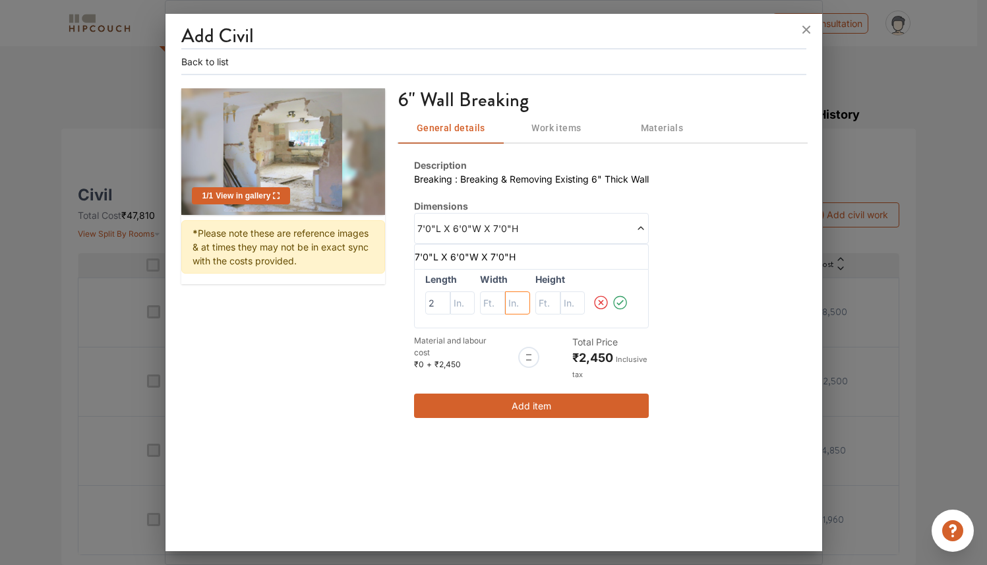
click at [475, 305] on input "text" at bounding box center [462, 303] width 25 height 24
type input "6"
click at [450, 305] on input "text" at bounding box center [437, 303] width 25 height 24
type input "7"
click at [564, 405] on button "Add item" at bounding box center [531, 405] width 235 height 24
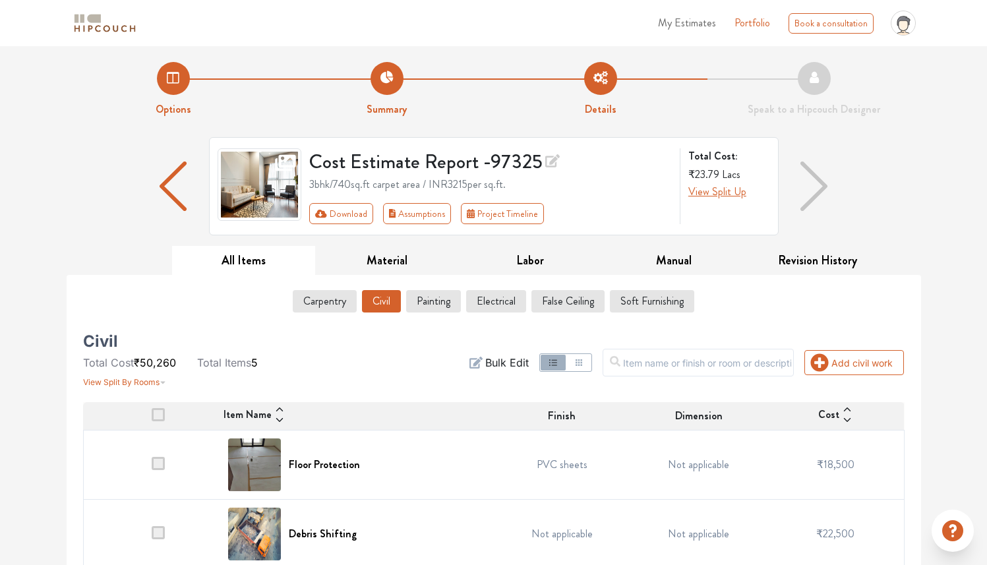
click at [960, 240] on div "Options Summary Details Speak to a Hipcouch Designer Cost Estimate Report - 973…" at bounding box center [493, 416] width 987 height 740
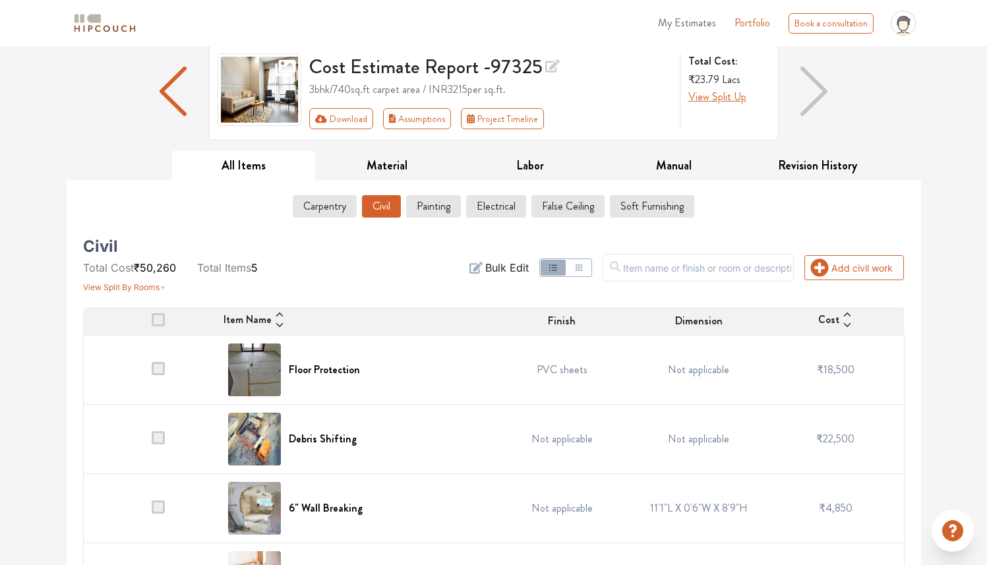
scroll to position [221, 0]
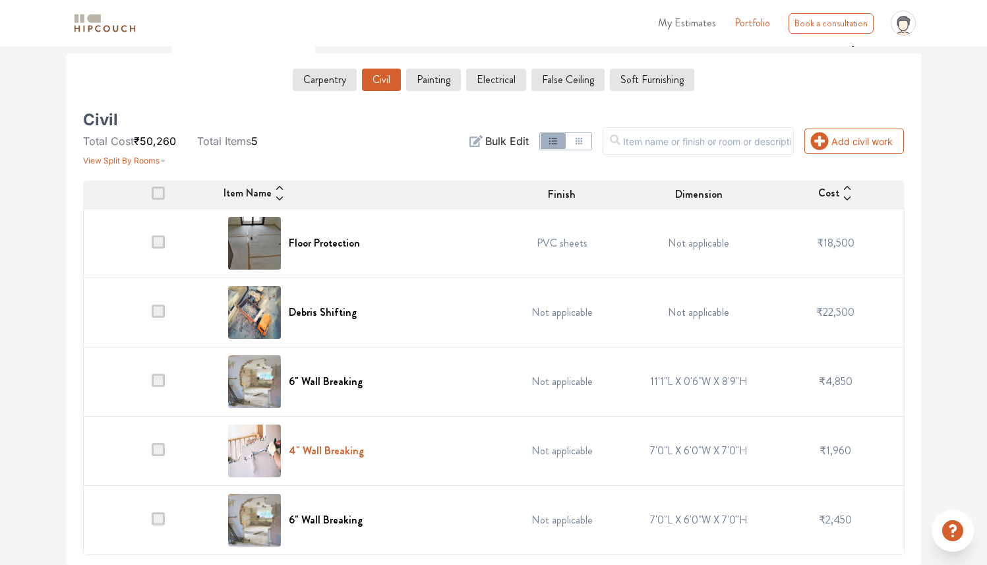
click at [341, 457] on h6 "4" Wall Breaking" at bounding box center [326, 450] width 75 height 13
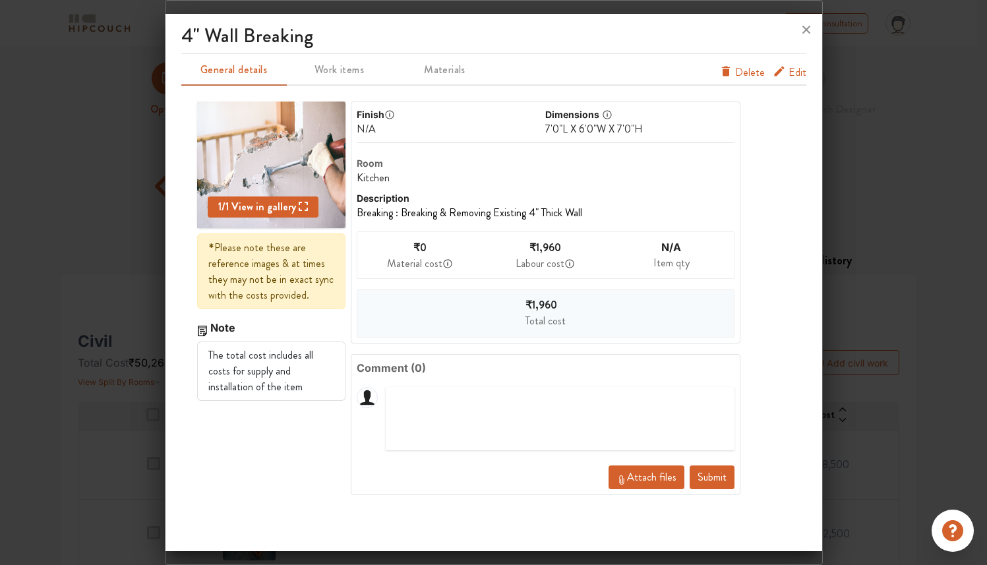
click at [799, 74] on span "Edit" at bounding box center [797, 75] width 18 height 21
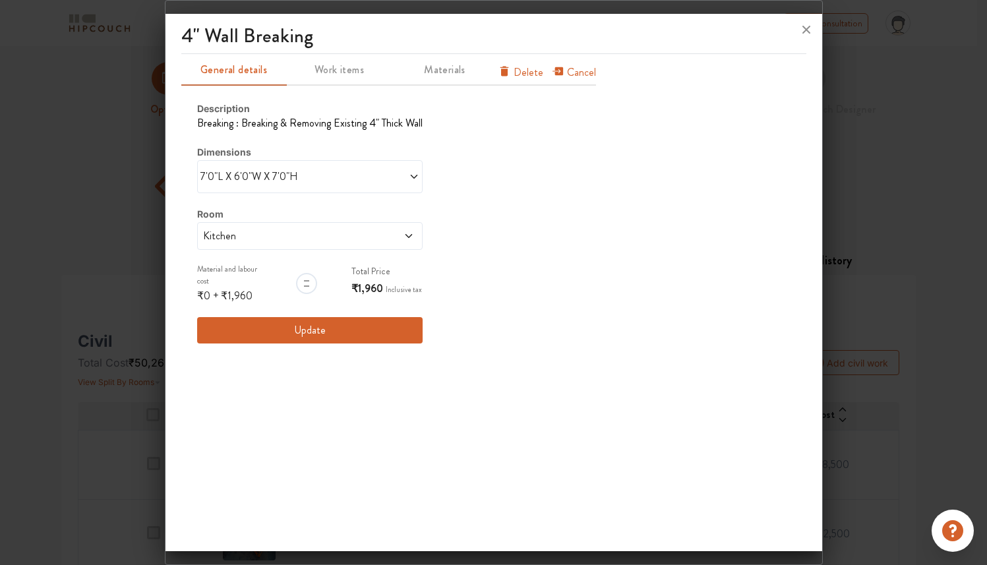
click at [512, 71] on button "Delete" at bounding box center [520, 73] width 45 height 16
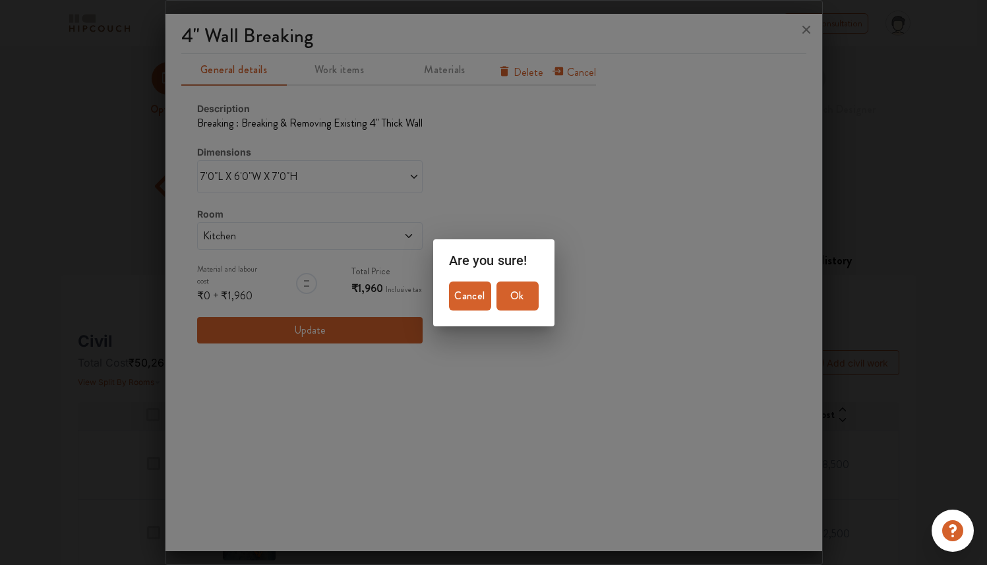
click at [475, 305] on button "Cancel" at bounding box center [470, 295] width 42 height 29
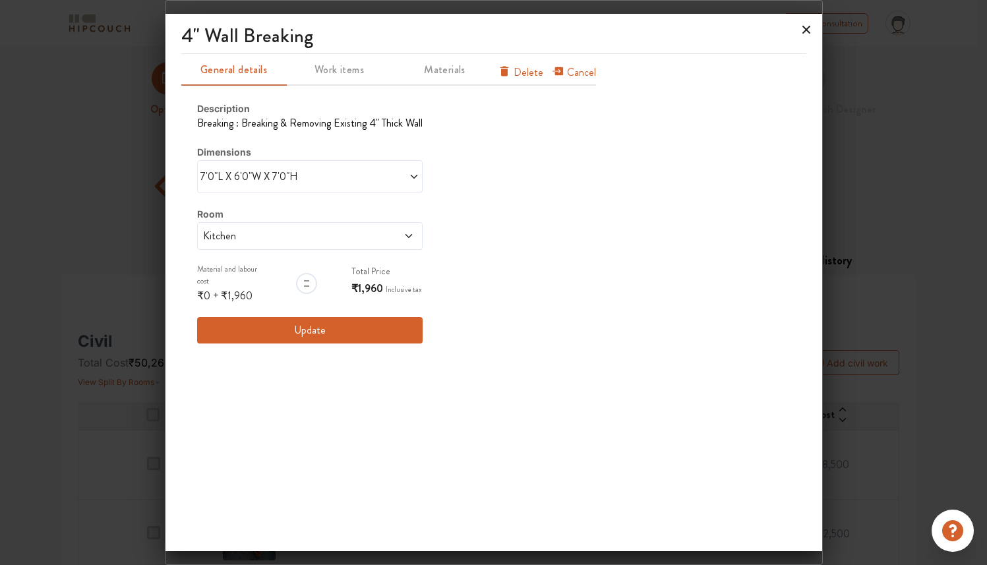
click at [810, 25] on icon at bounding box center [805, 29] width 21 height 21
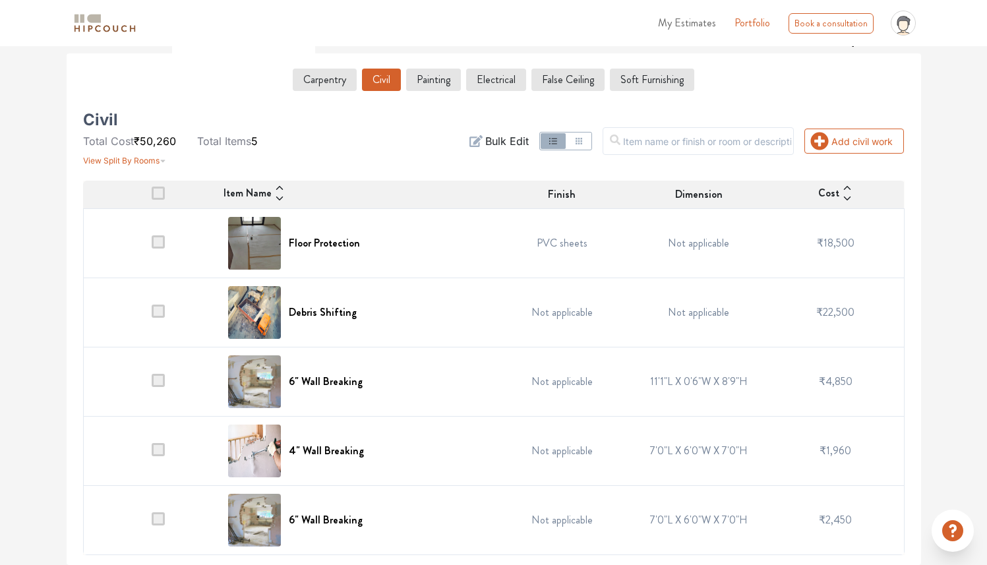
scroll to position [219, 0]
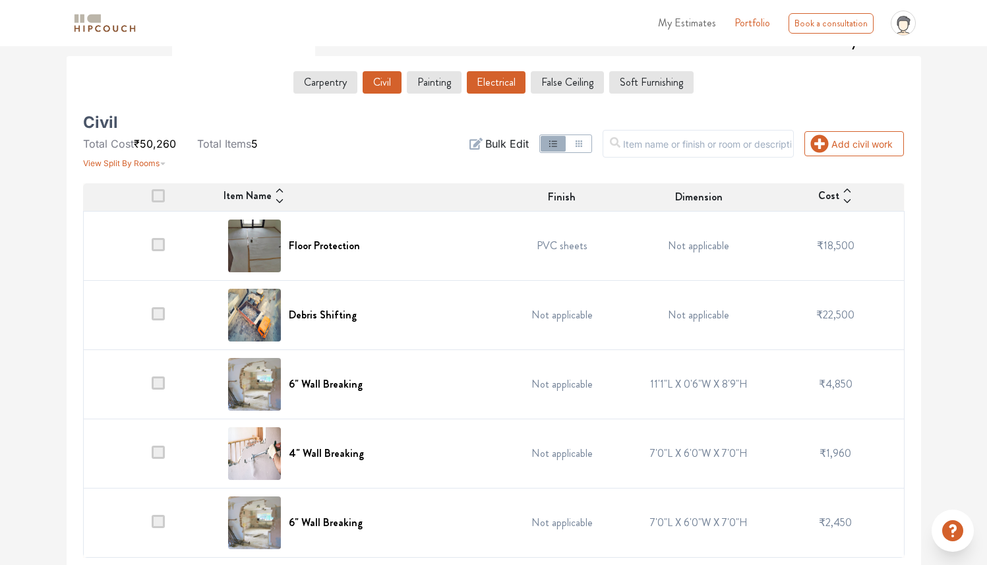
click at [491, 83] on button "Electrical" at bounding box center [496, 82] width 59 height 22
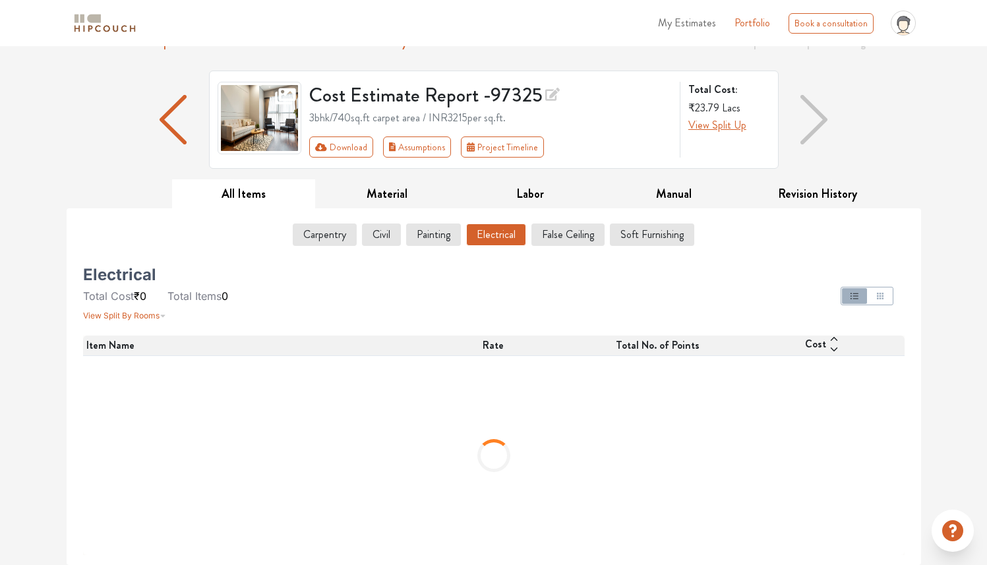
scroll to position [0, 0]
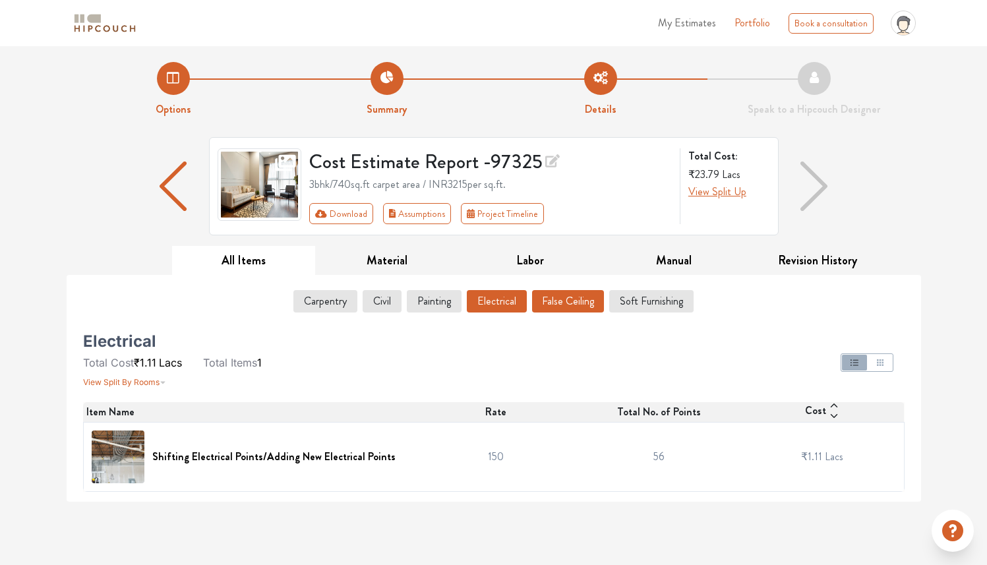
click at [586, 304] on button "False Ceiling" at bounding box center [568, 301] width 72 height 22
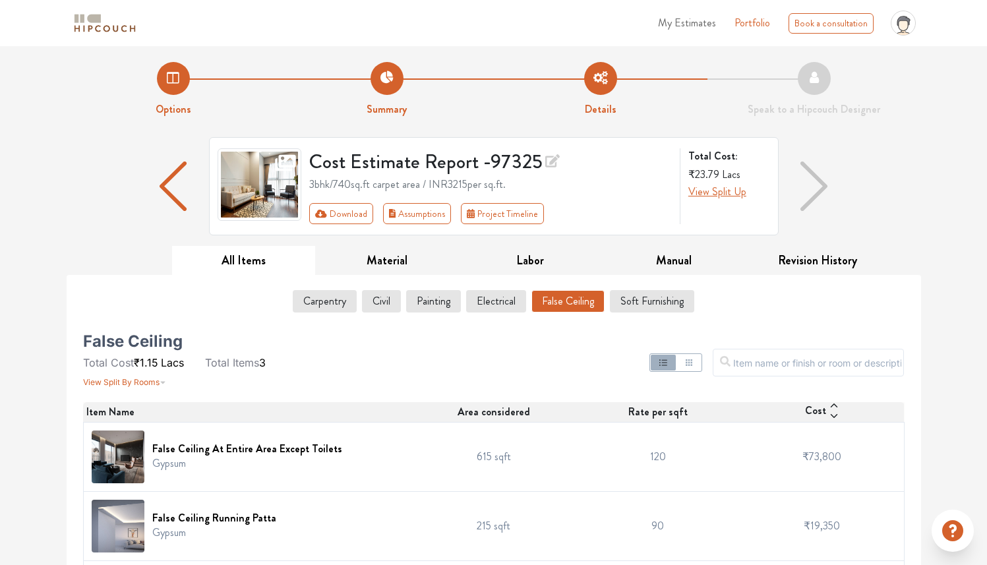
scroll to position [75, 0]
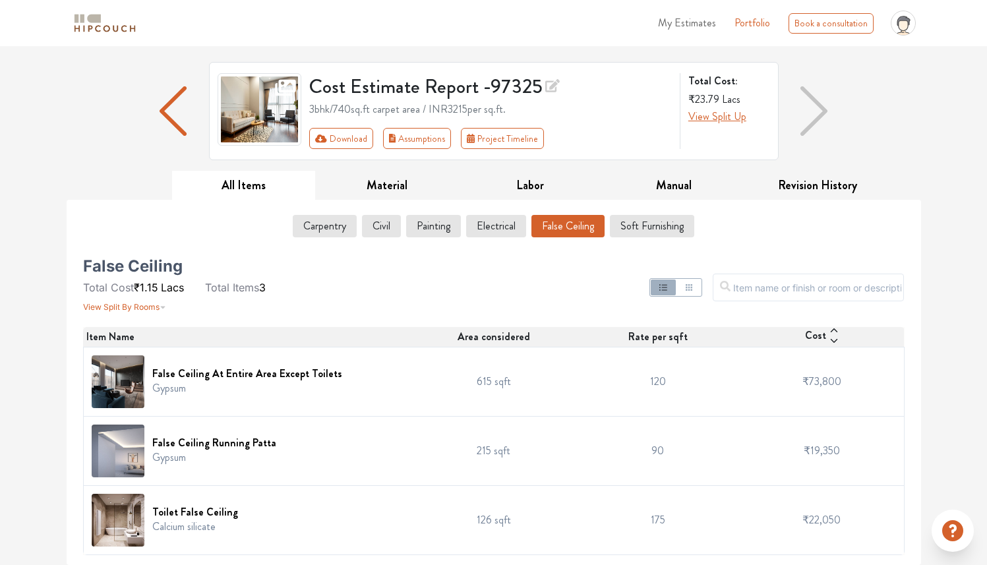
click at [273, 456] on div "False Ceiling Running Patta Gypsum" at bounding box center [248, 450] width 312 height 53
click at [182, 448] on h6 "False Ceiling Running Patta" at bounding box center [214, 442] width 124 height 13
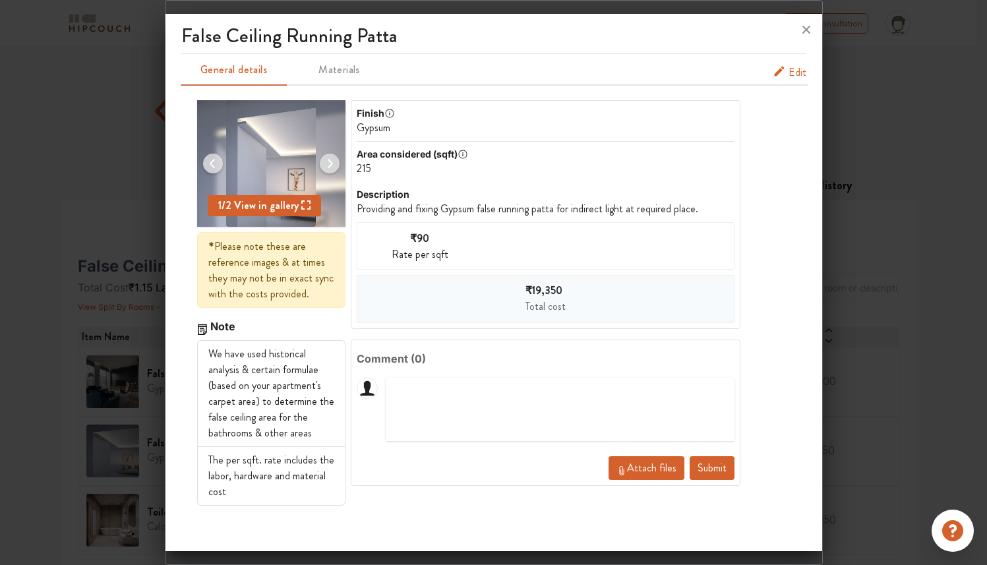
click at [792, 70] on span "Edit" at bounding box center [797, 73] width 18 height 16
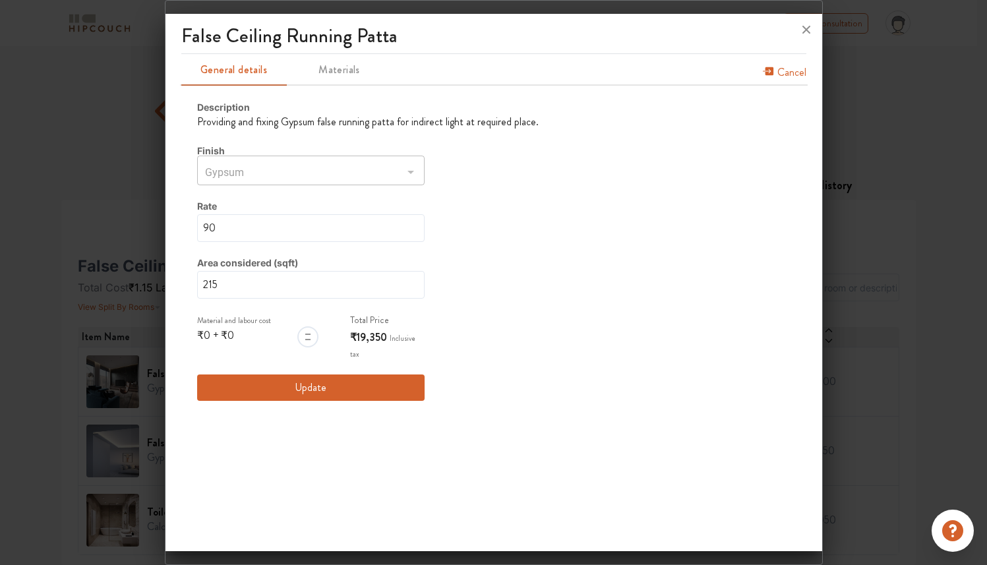
click at [401, 171] on div at bounding box center [409, 172] width 17 height 18
click at [351, 68] on span "Materials" at bounding box center [339, 70] width 103 height 18
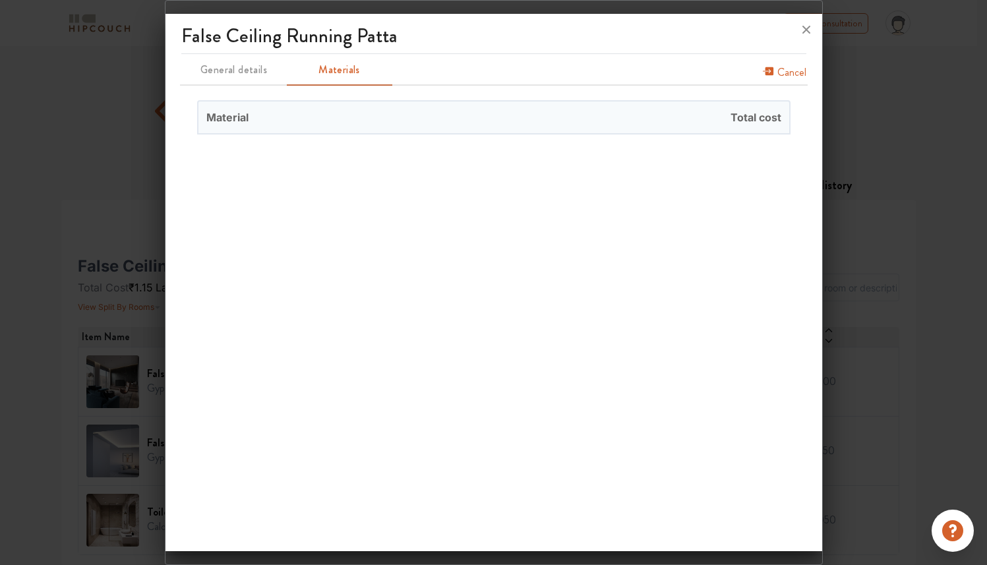
click at [508, 114] on span "Total cost" at bounding box center [641, 117] width 295 height 32
click at [241, 78] on span "General details" at bounding box center [234, 70] width 103 height 18
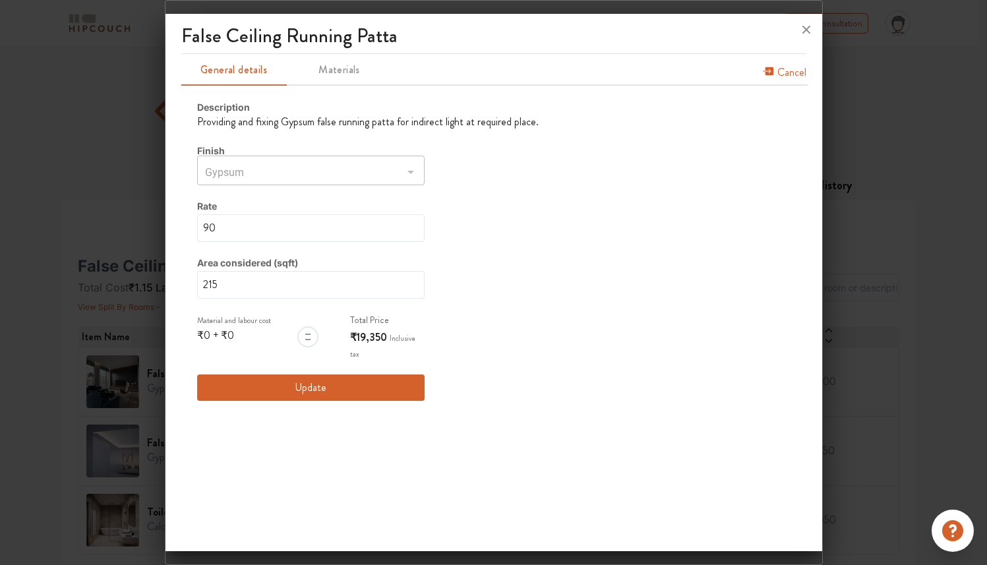
click at [409, 171] on div at bounding box center [409, 172] width 17 height 18
click at [807, 31] on icon at bounding box center [806, 30] width 8 height 8
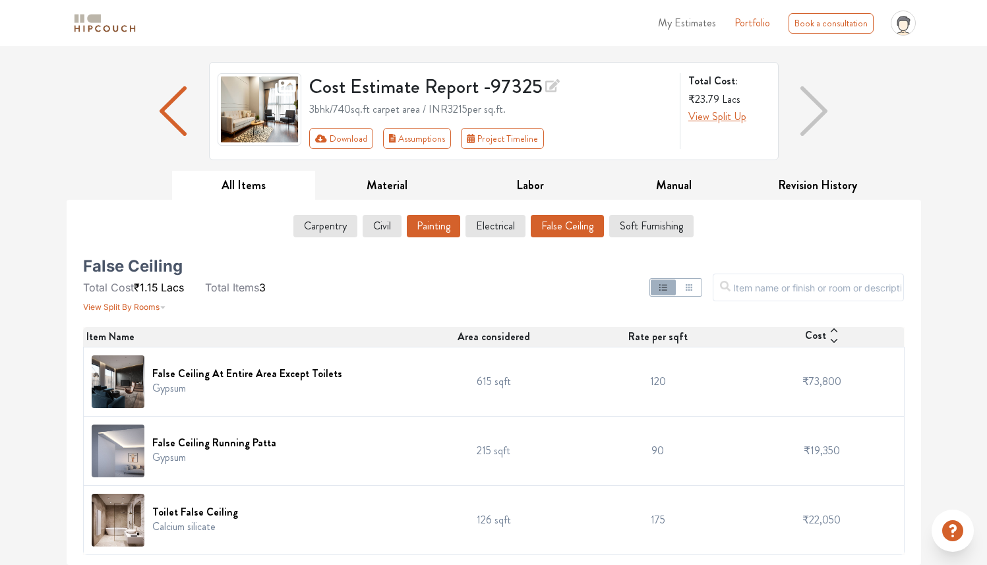
click at [446, 220] on button "Painting" at bounding box center [433, 226] width 53 height 22
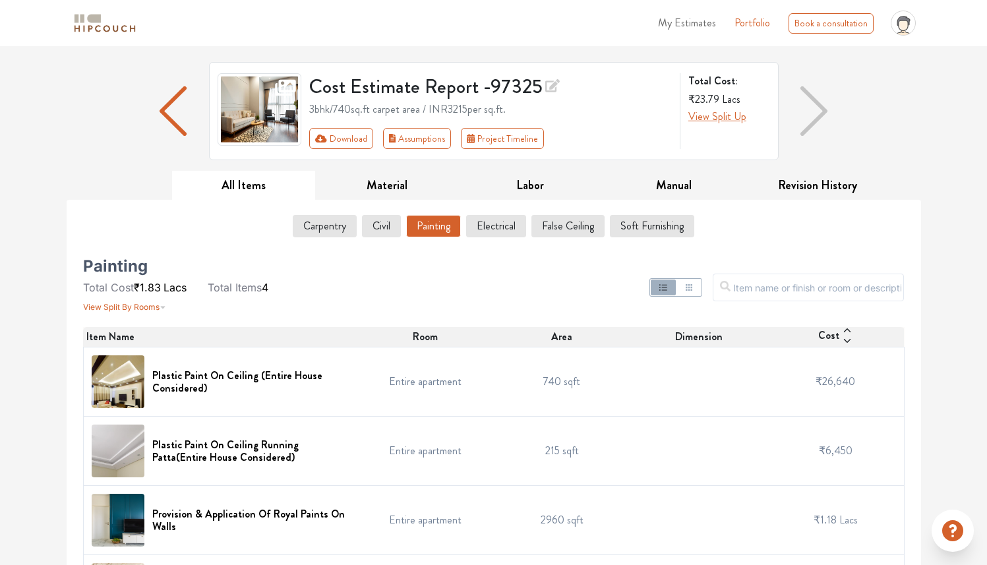
scroll to position [144, 0]
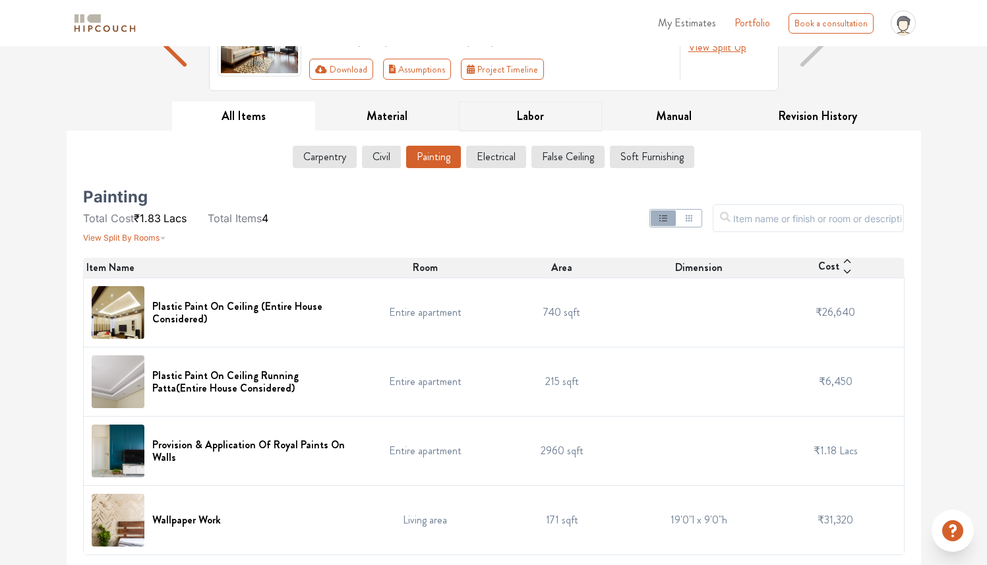
click at [540, 119] on button "Labor" at bounding box center [531, 116] width 144 height 30
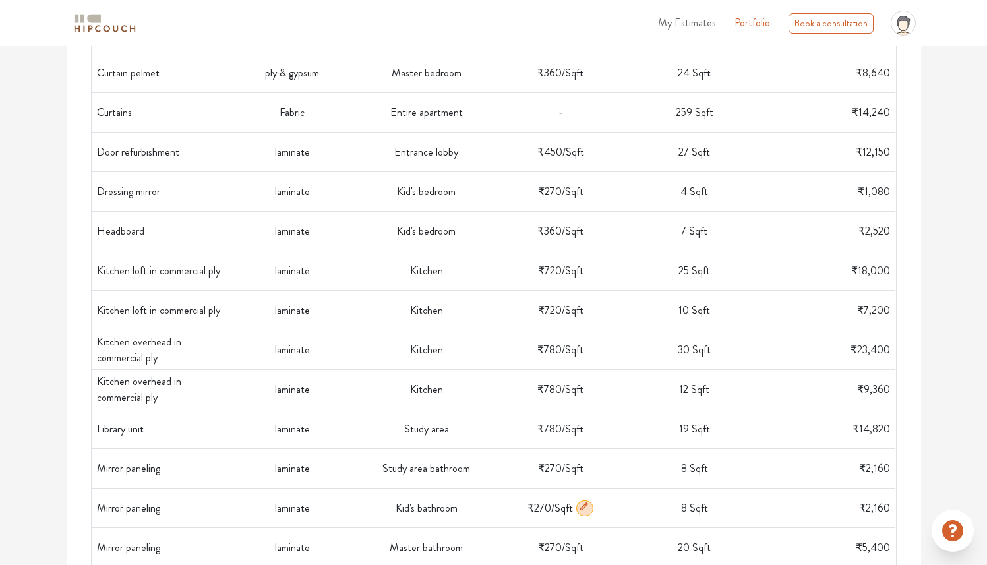
scroll to position [577, 0]
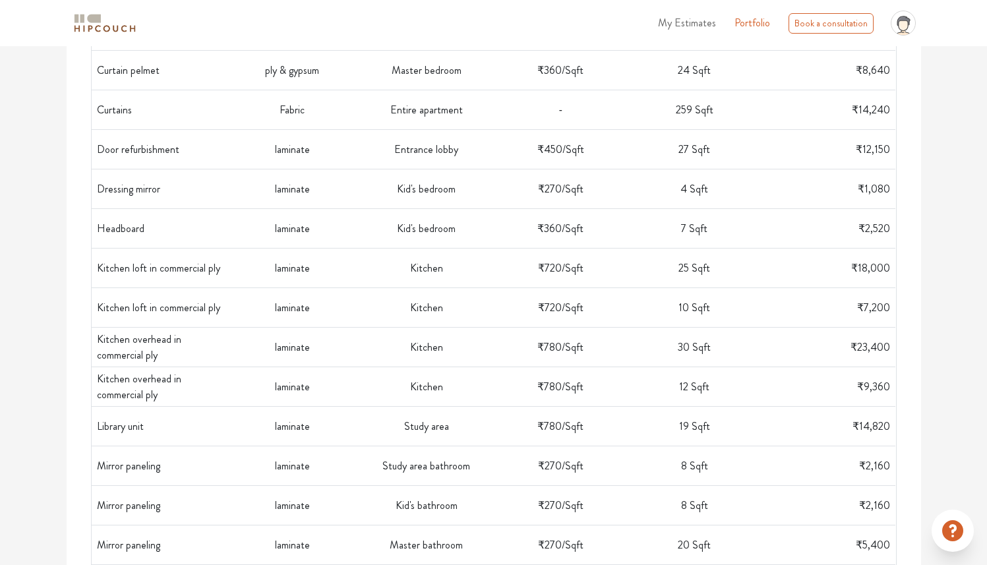
click at [949, 366] on div "Options Summary Details Speak to a Hipcouch Designer Cost Estimate Report - 973…" at bounding box center [493, 462] width 987 height 1987
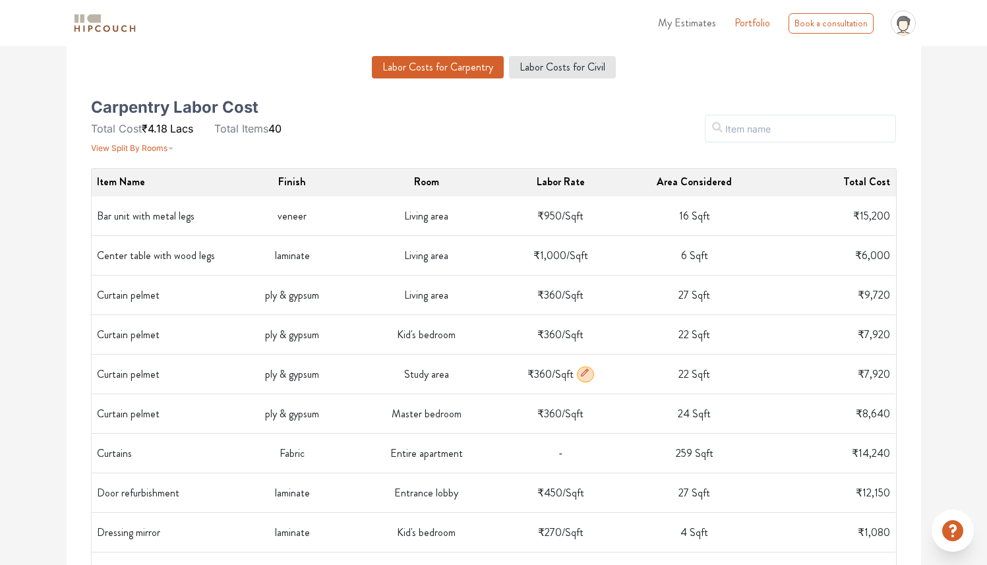
scroll to position [0, 0]
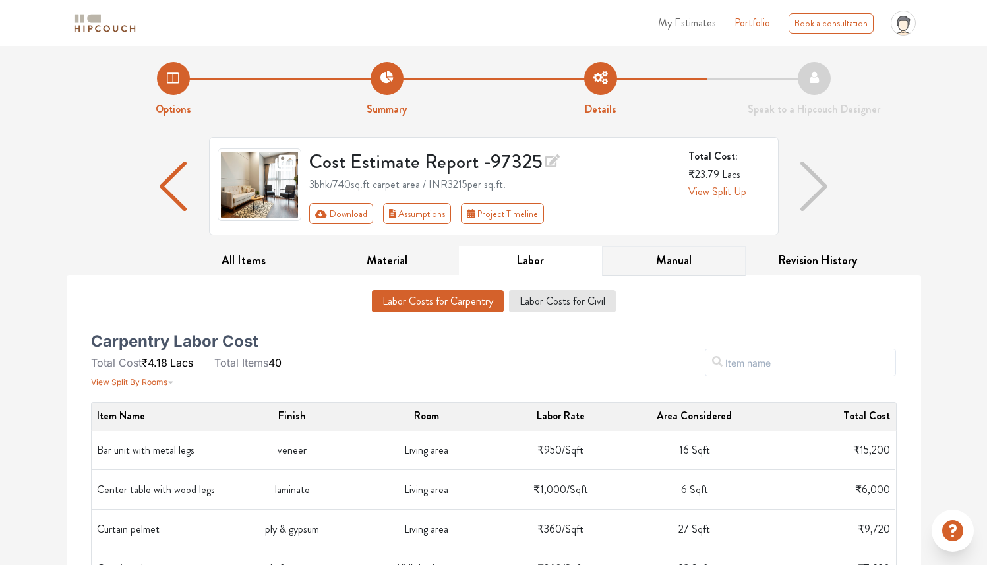
click at [676, 256] on button "Manual" at bounding box center [674, 261] width 144 height 30
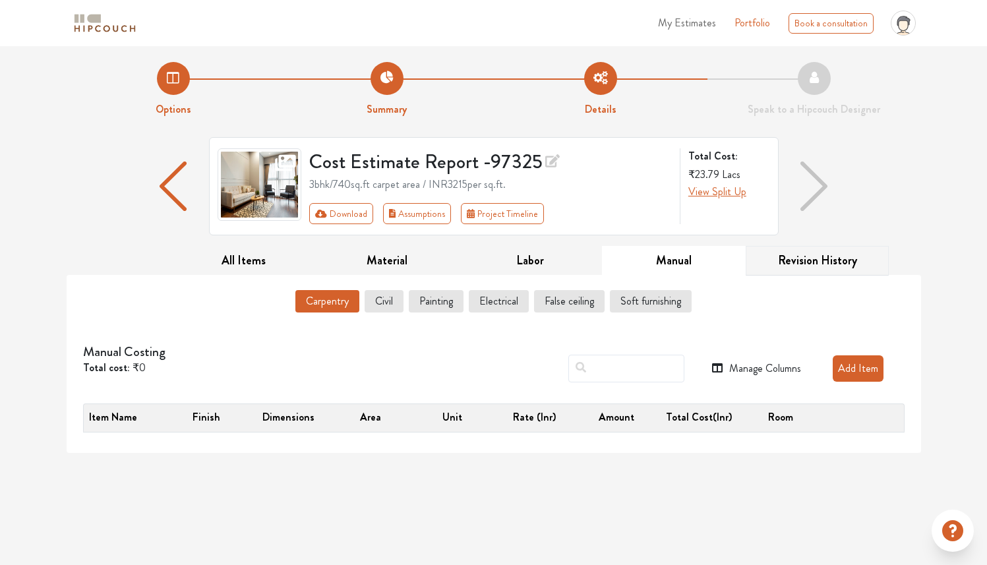
click at [833, 262] on button "Revision History" at bounding box center [817, 261] width 144 height 30
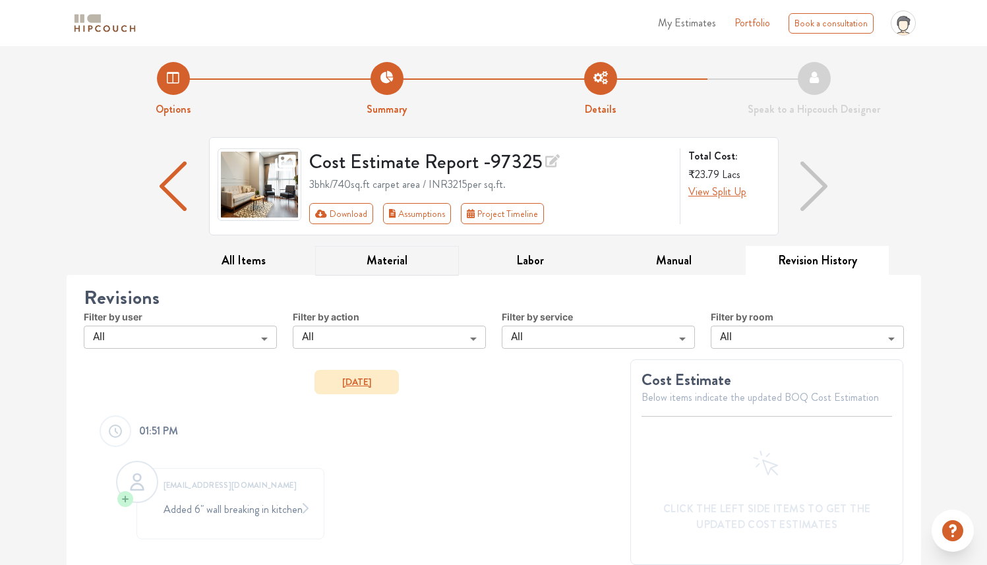
click at [436, 253] on button "Material" at bounding box center [387, 261] width 144 height 30
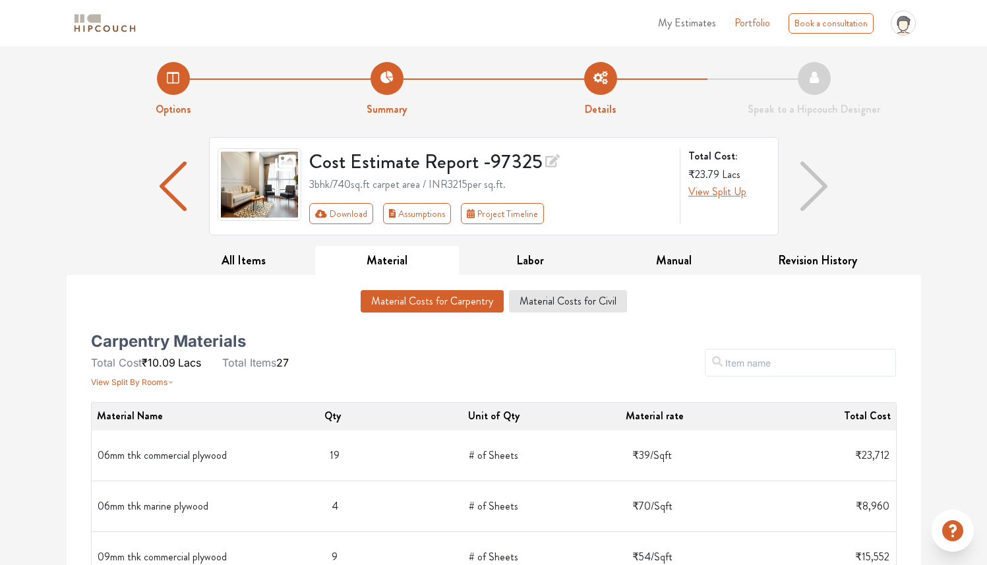
scroll to position [198, 0]
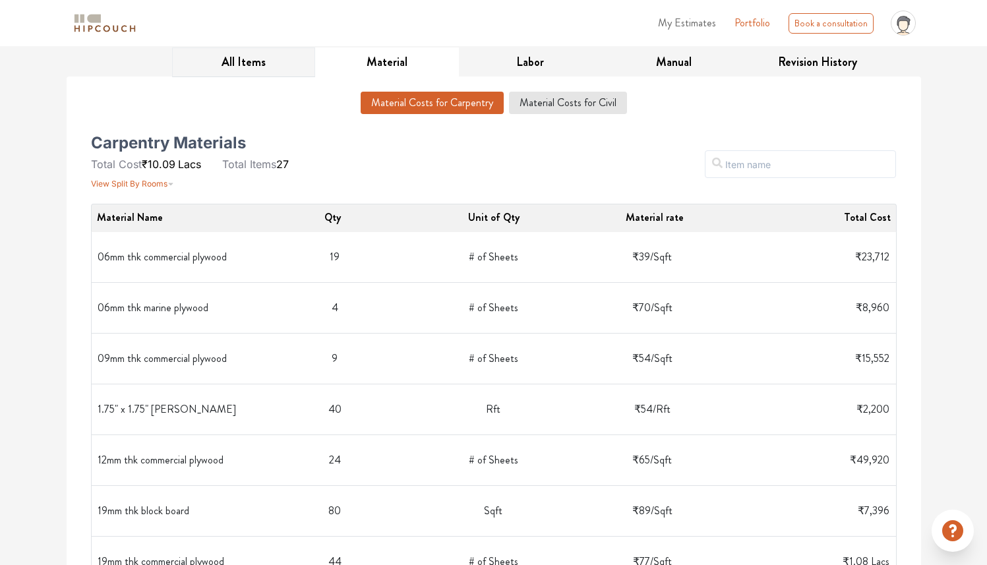
click at [285, 59] on button "All Items" at bounding box center [244, 62] width 144 height 30
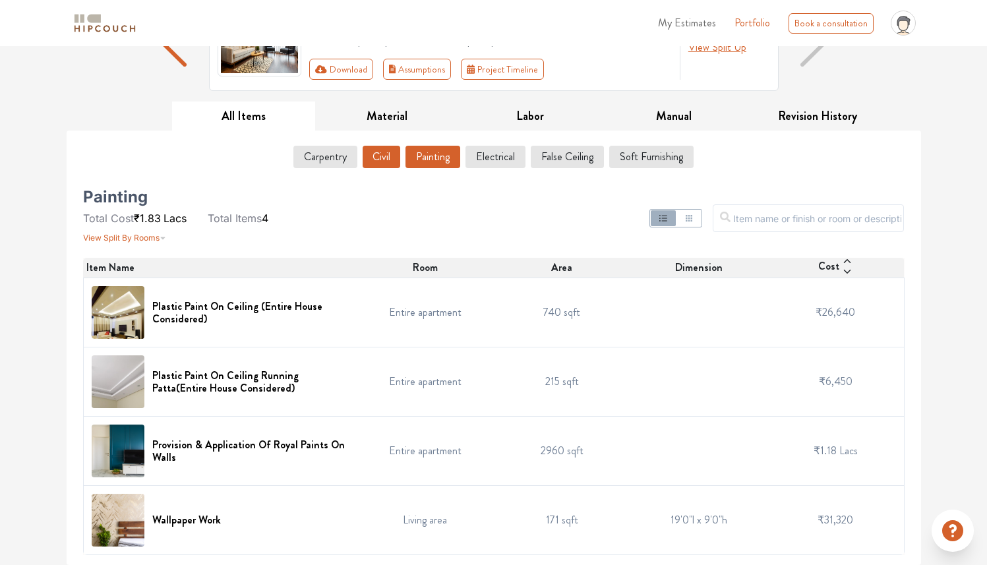
click at [388, 158] on button "Civil" at bounding box center [381, 157] width 38 height 22
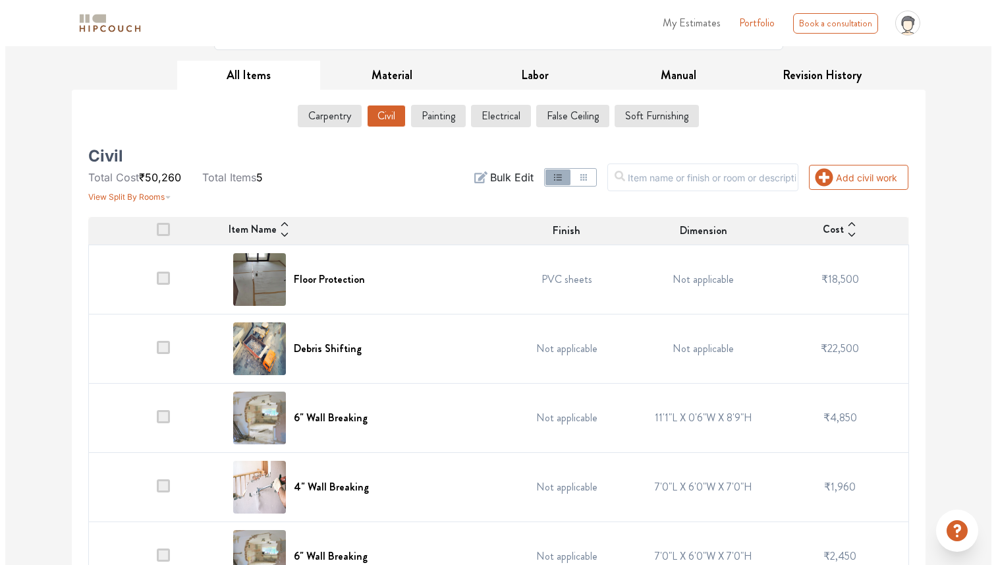
scroll to position [221, 0]
